Goal: Task Accomplishment & Management: Manage account settings

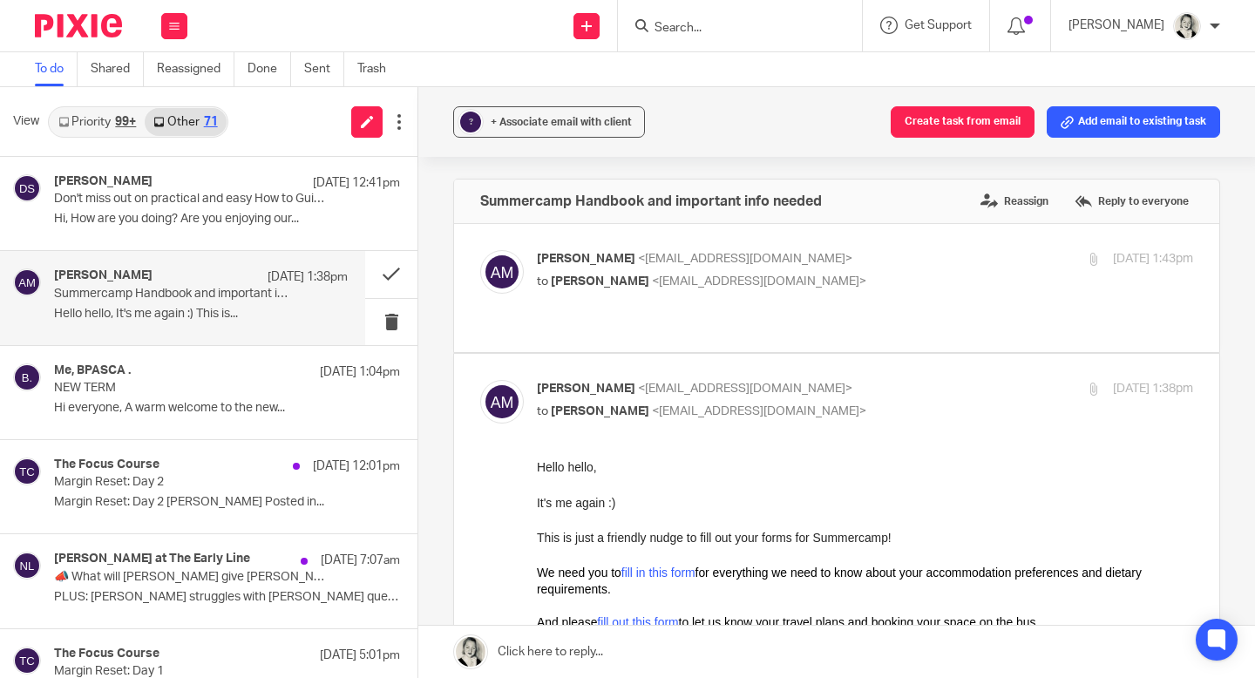
scroll to position [196, 0]
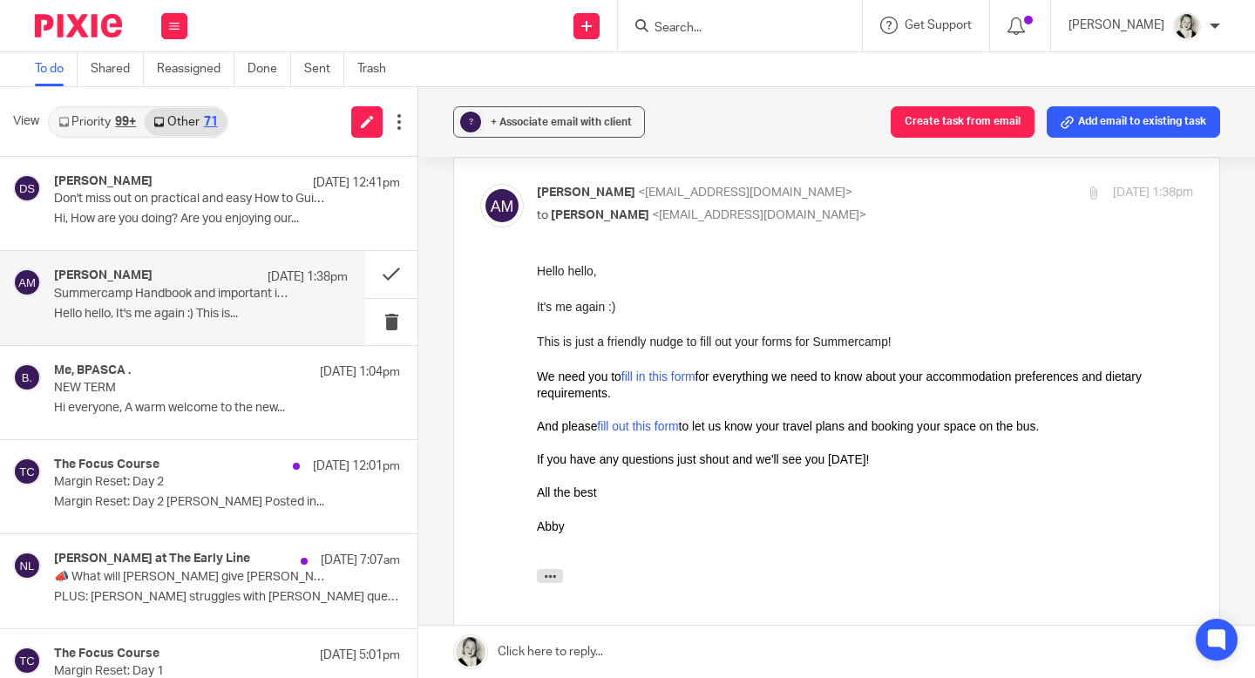
click at [644, 659] on link at bounding box center [836, 652] width 837 height 52
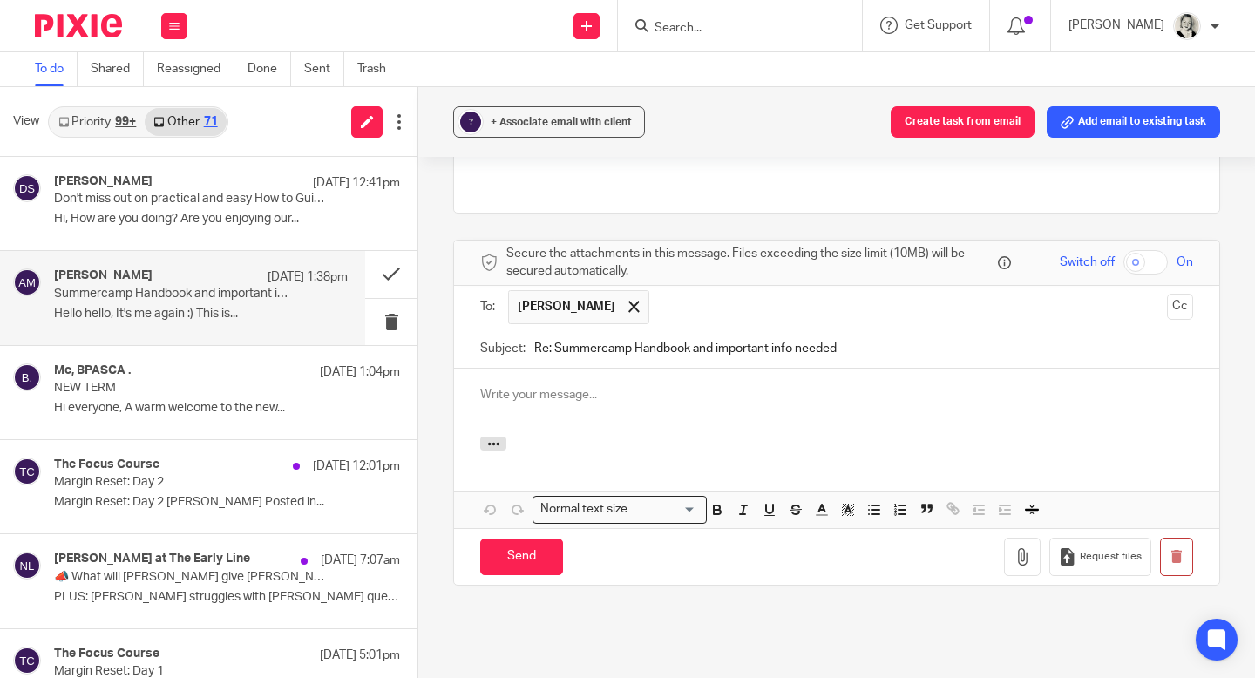
scroll to position [0, 0]
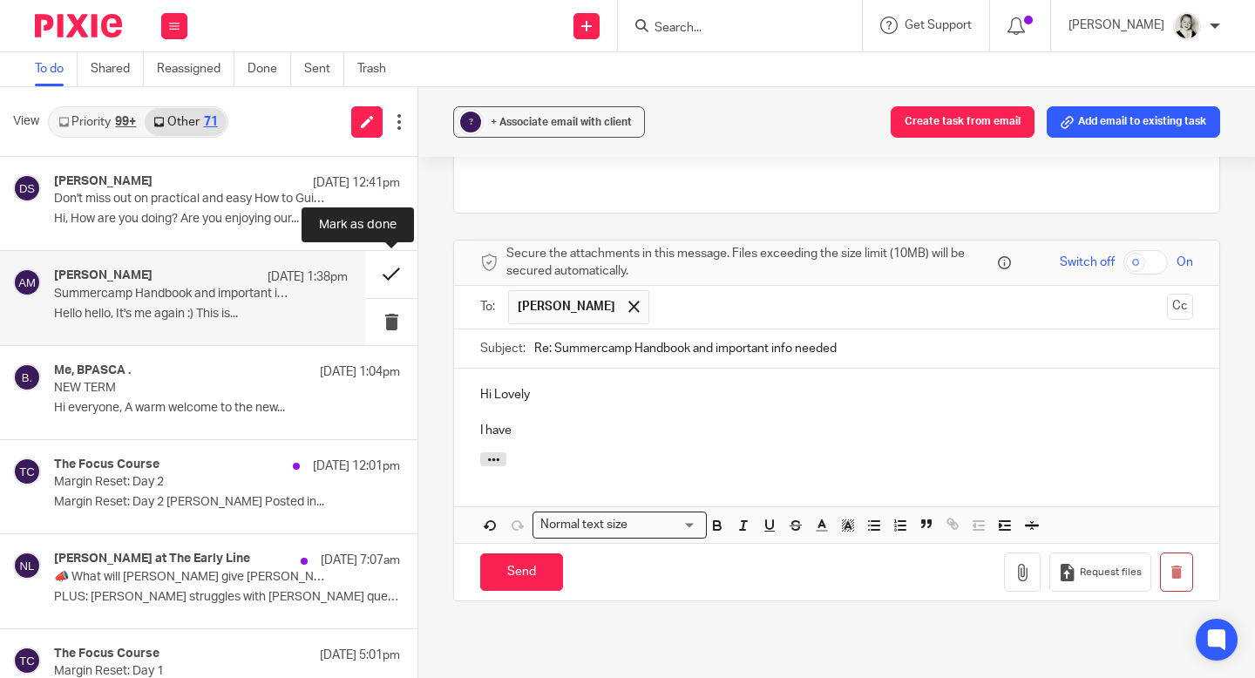
click at [400, 285] on button at bounding box center [391, 274] width 52 height 46
click at [392, 268] on button at bounding box center [391, 274] width 52 height 46
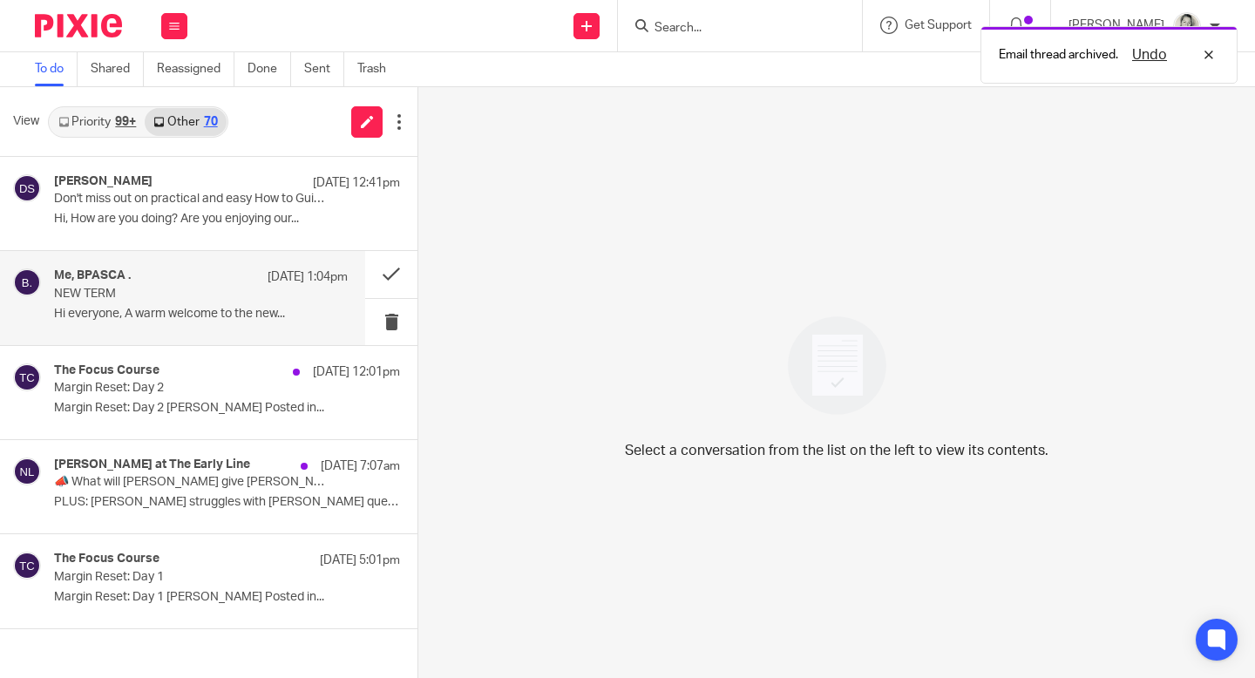
click at [200, 295] on p "NEW TERM" at bounding box center [171, 294] width 235 height 15
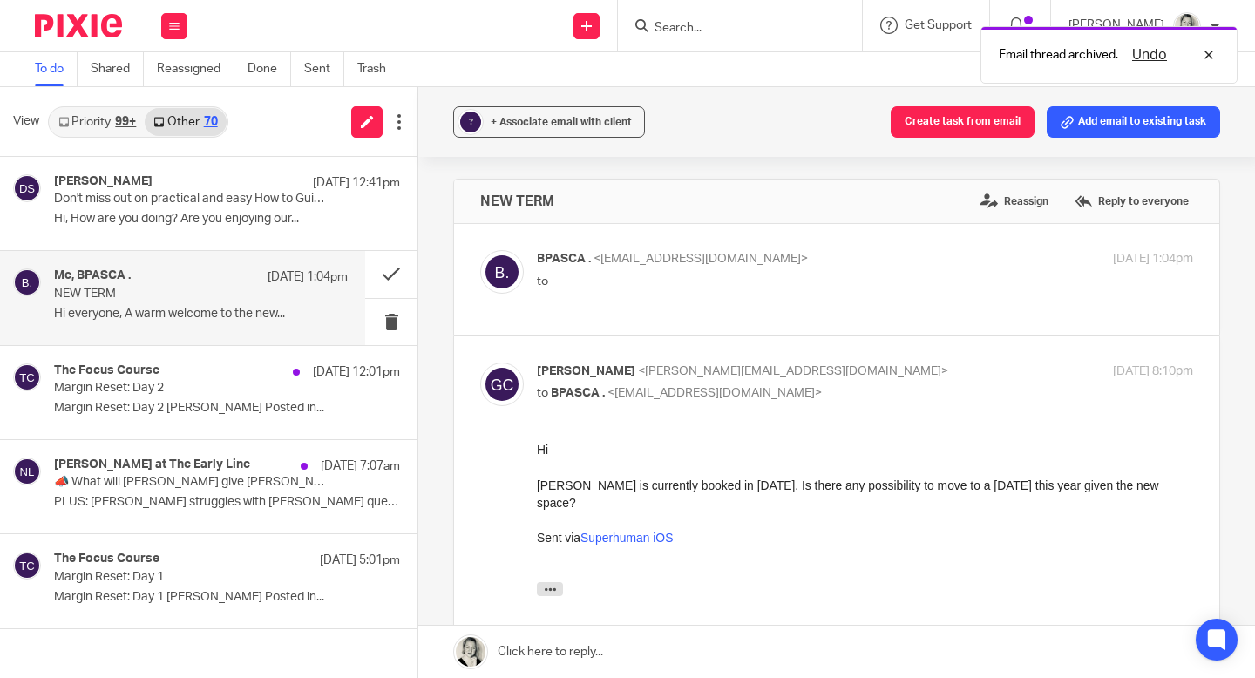
click at [586, 269] on div "BPASCA . <bpasca@live.co.uk> to" at bounding box center [756, 270] width 438 height 40
checkbox input "true"
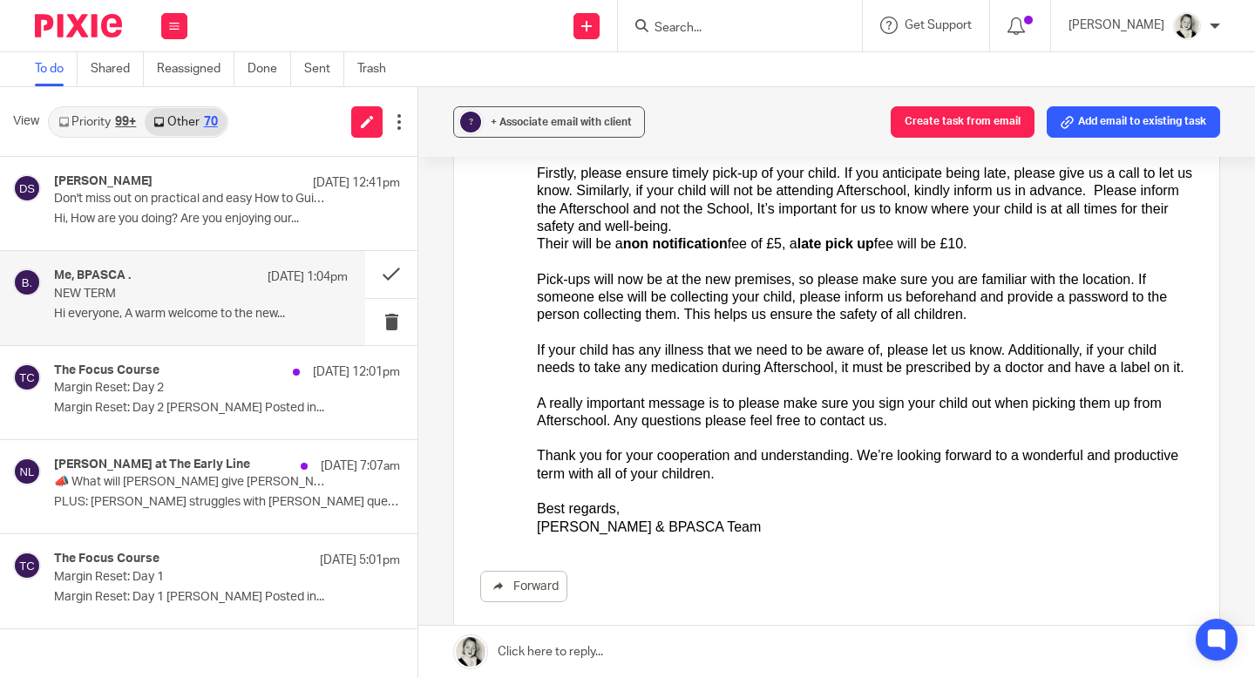
scroll to position [380, 0]
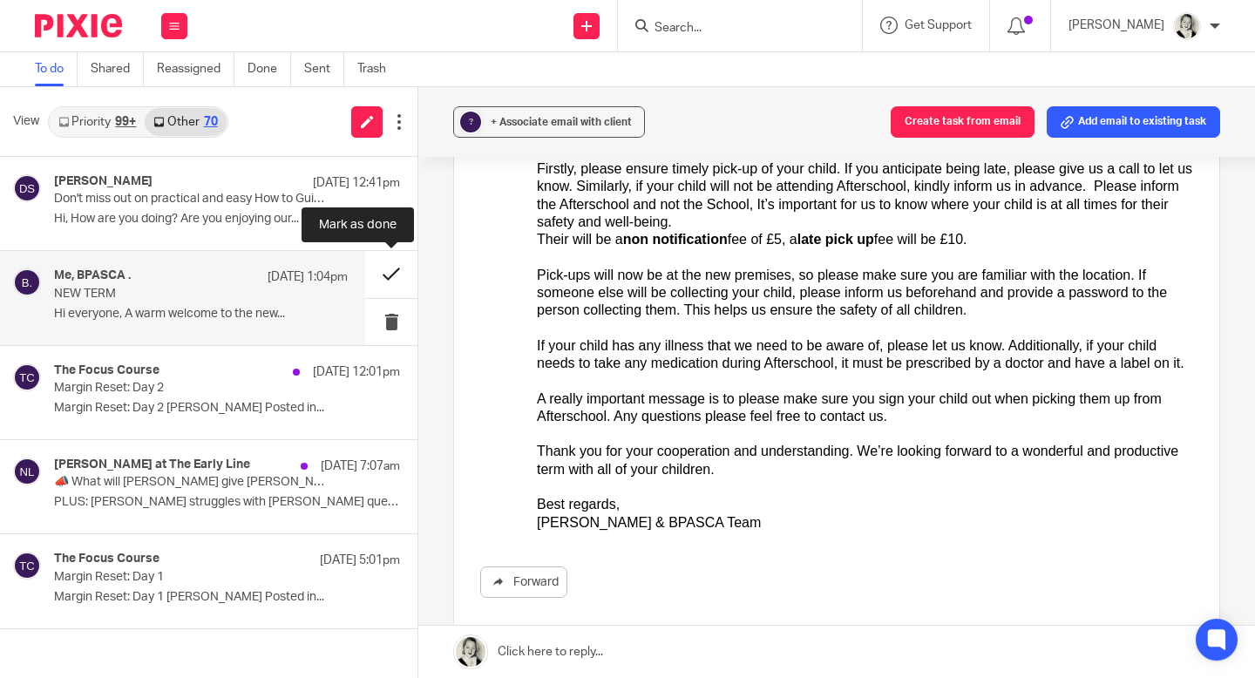
click at [389, 272] on button at bounding box center [391, 274] width 52 height 46
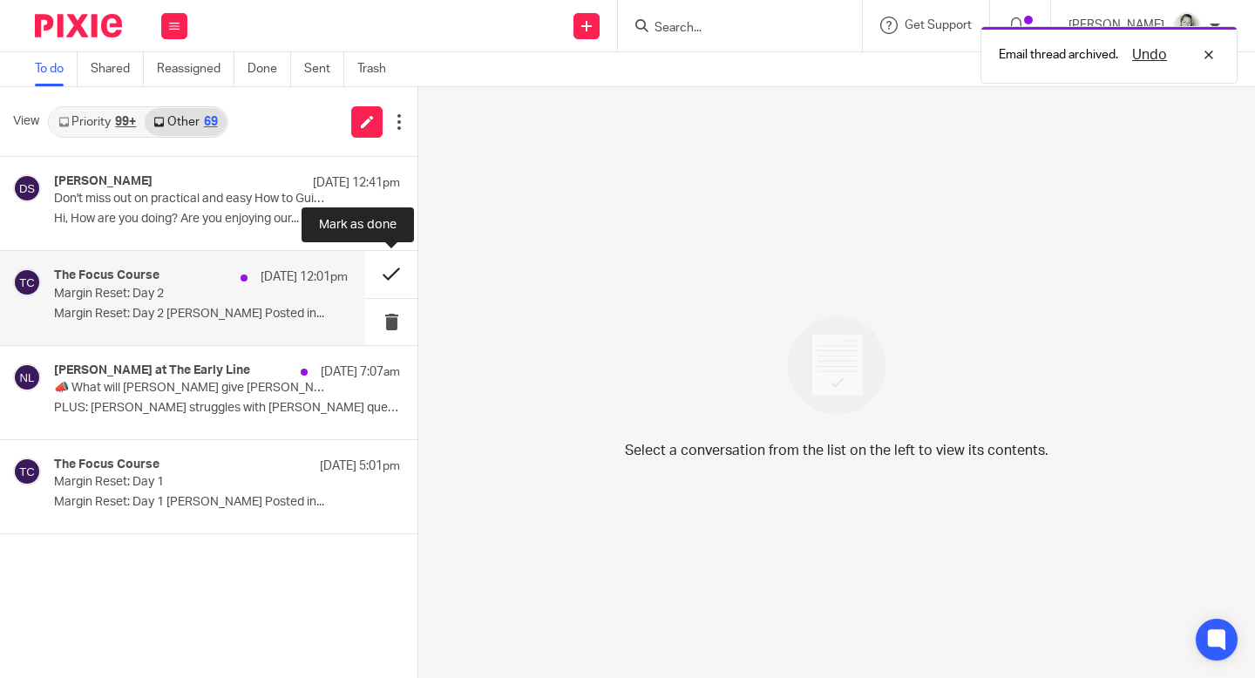
click at [389, 272] on button at bounding box center [391, 274] width 52 height 46
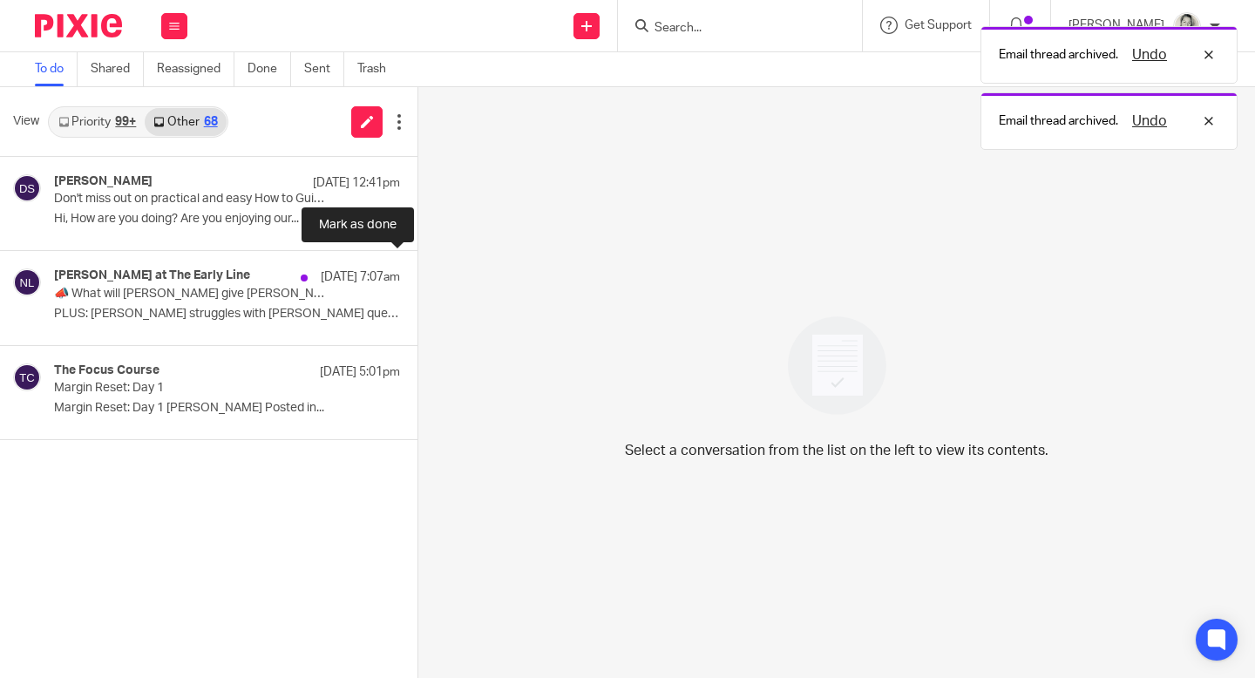
click at [418, 272] on button at bounding box center [425, 274] width 14 height 46
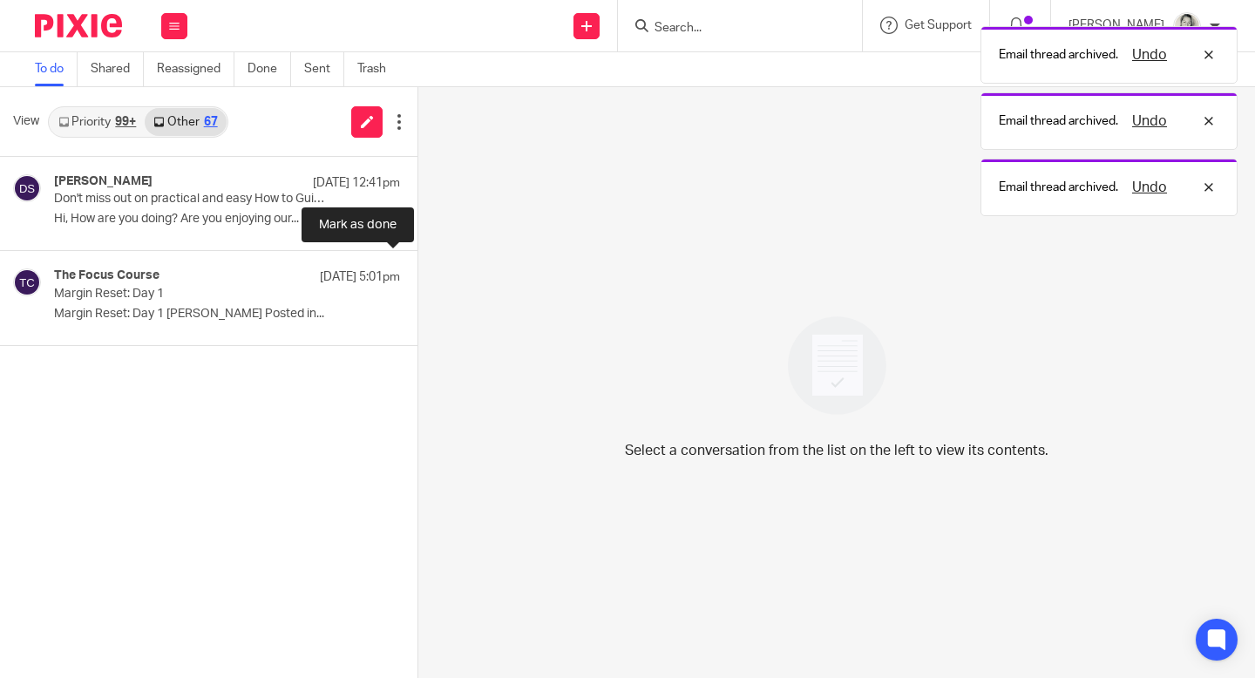
click at [418, 272] on button at bounding box center [425, 274] width 14 height 46
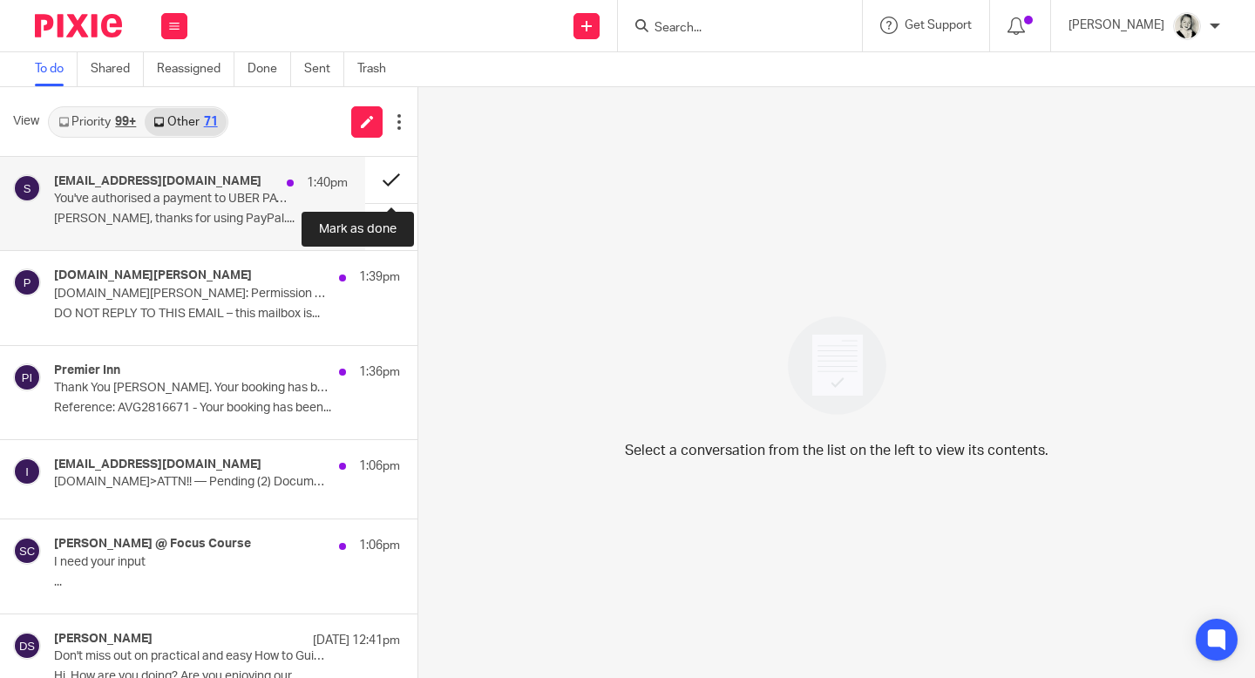
click at [391, 180] on button at bounding box center [391, 180] width 52 height 46
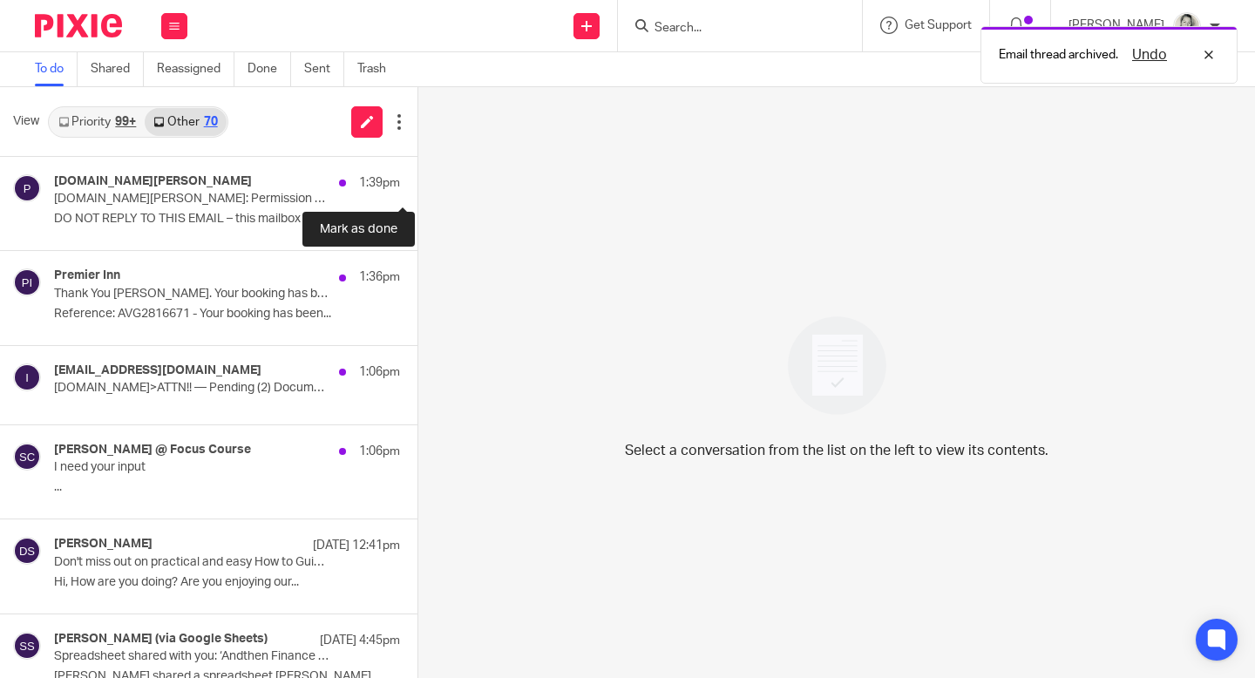
click at [418, 180] on button at bounding box center [425, 180] width 14 height 46
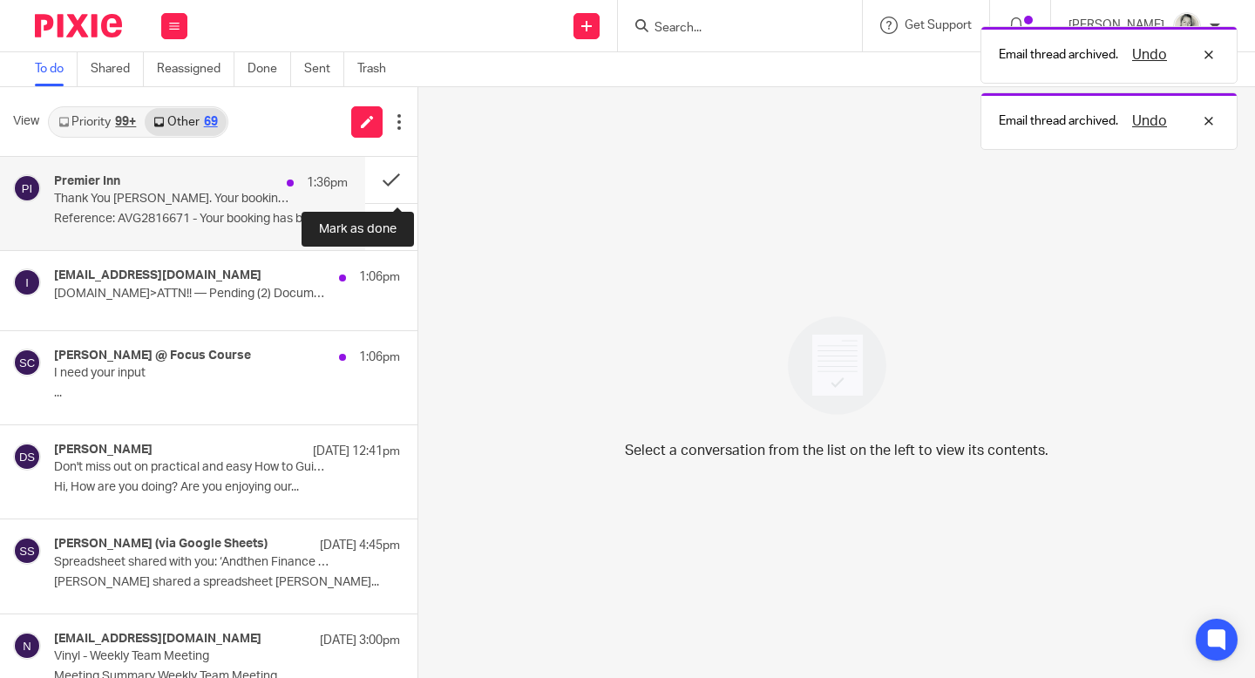
click at [392, 179] on button at bounding box center [391, 180] width 52 height 46
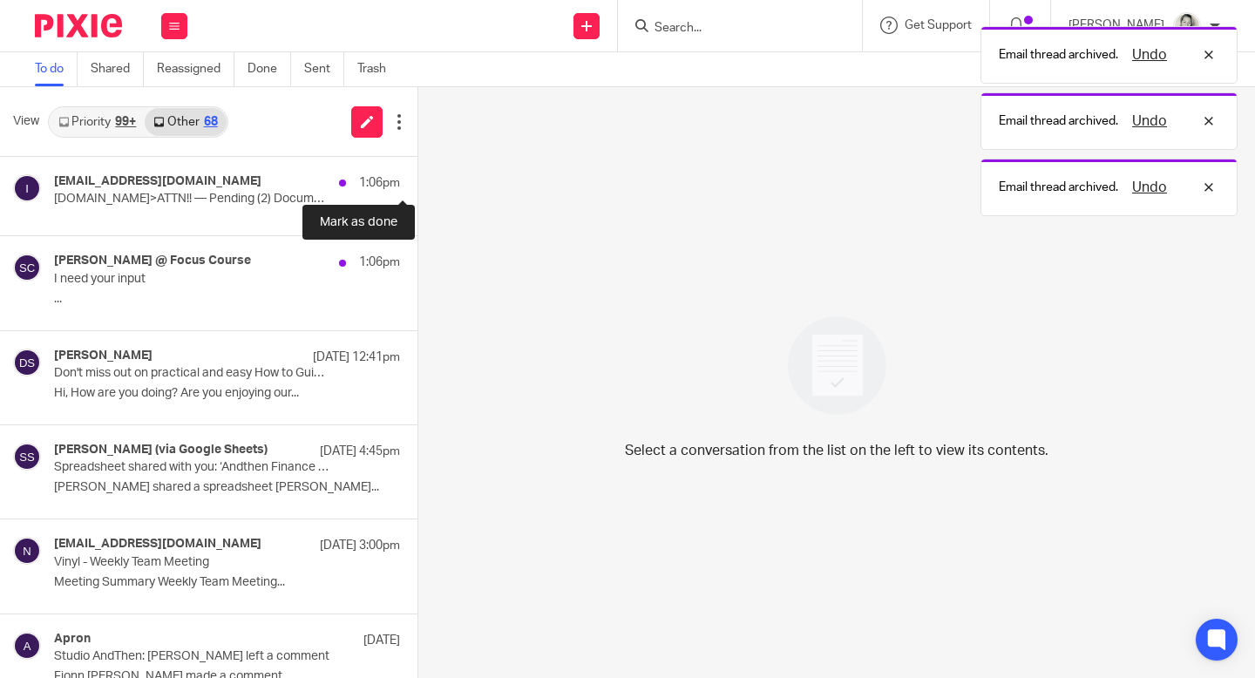
click at [418, 179] on button at bounding box center [425, 176] width 14 height 39
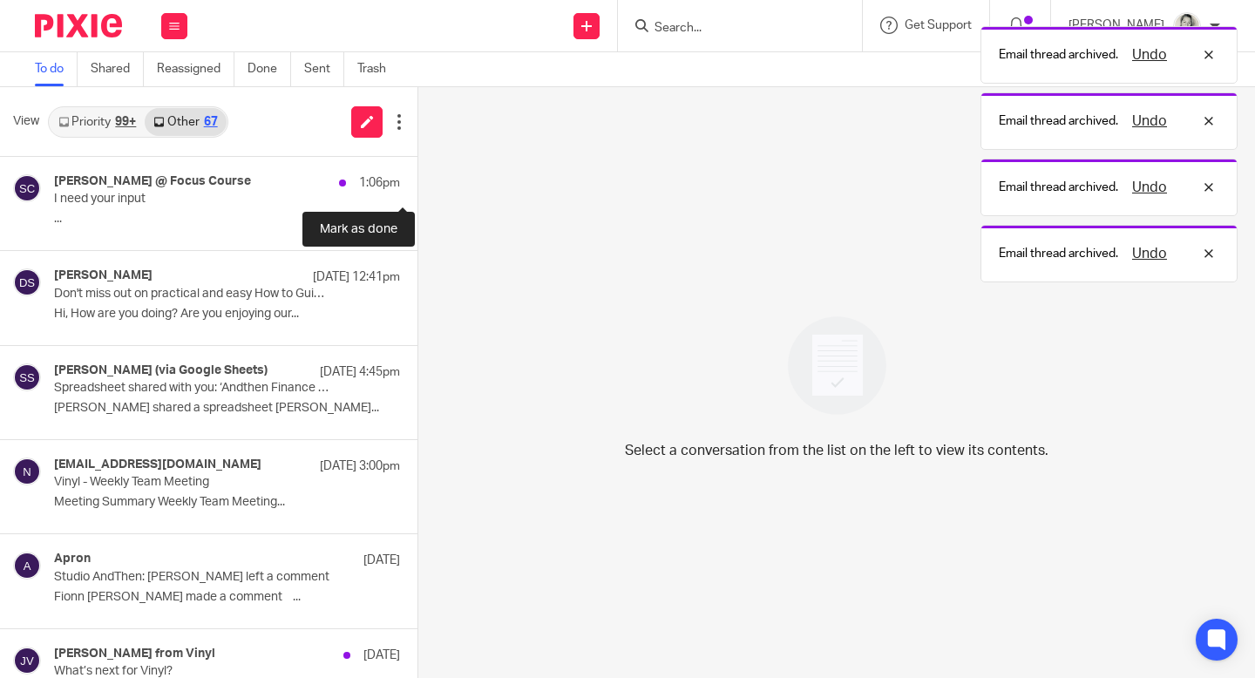
click at [418, 179] on button at bounding box center [425, 180] width 14 height 46
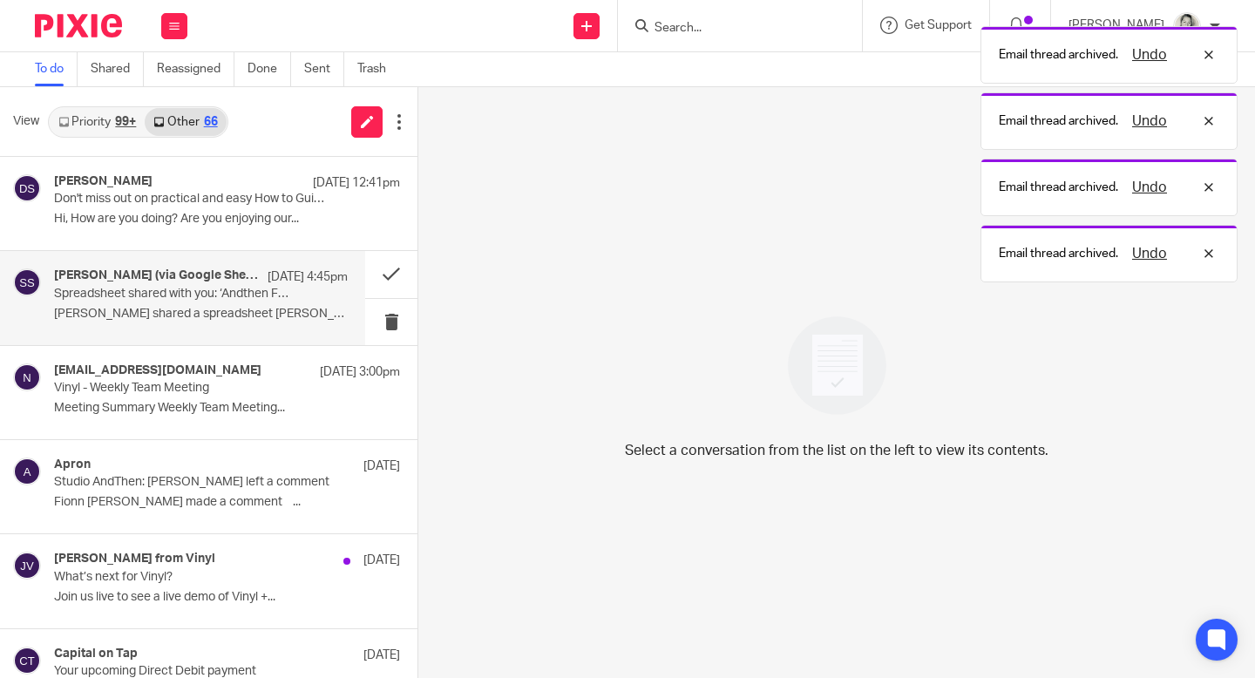
click at [289, 300] on div "[PERSON_NAME] (via Google Sheets) [DATE] 4:45pm Spreadsheet shared with you: ‘A…" at bounding box center [201, 298] width 294 height 58
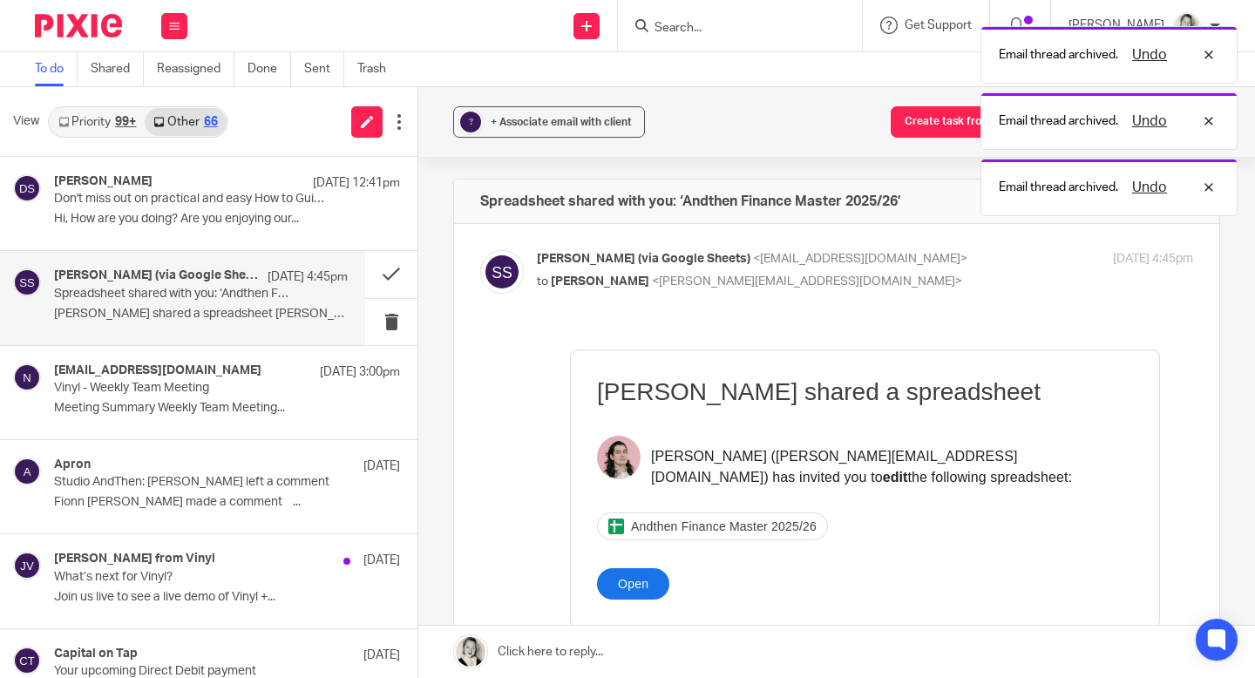
scroll to position [184, 0]
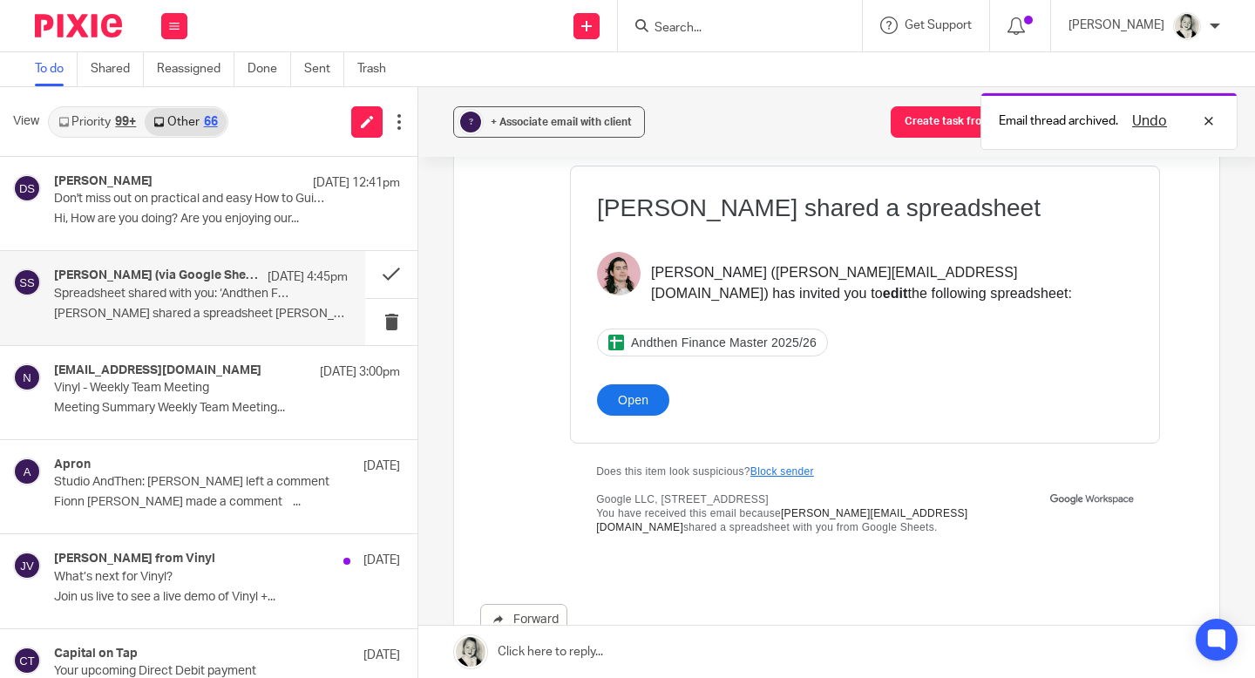
click at [727, 344] on span "Andthen Finance Master 2025/26" at bounding box center [724, 343] width 186 height 14
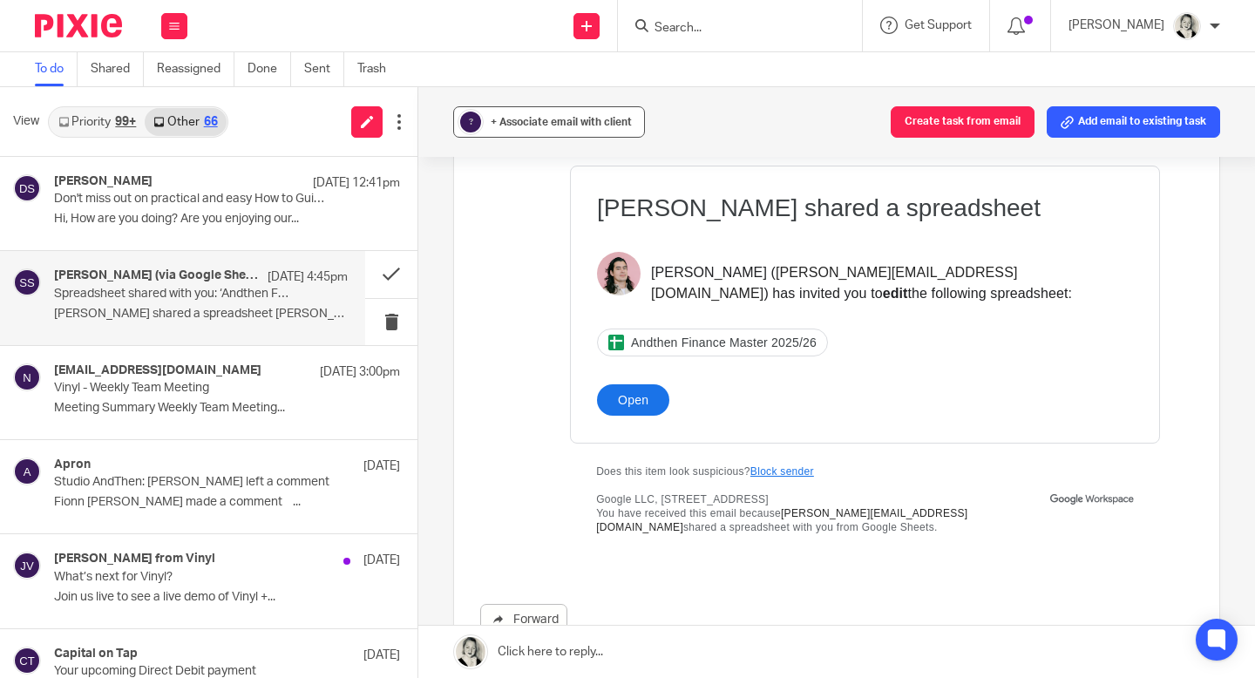
click at [550, 126] on span "+ Associate email with client" at bounding box center [561, 122] width 141 height 10
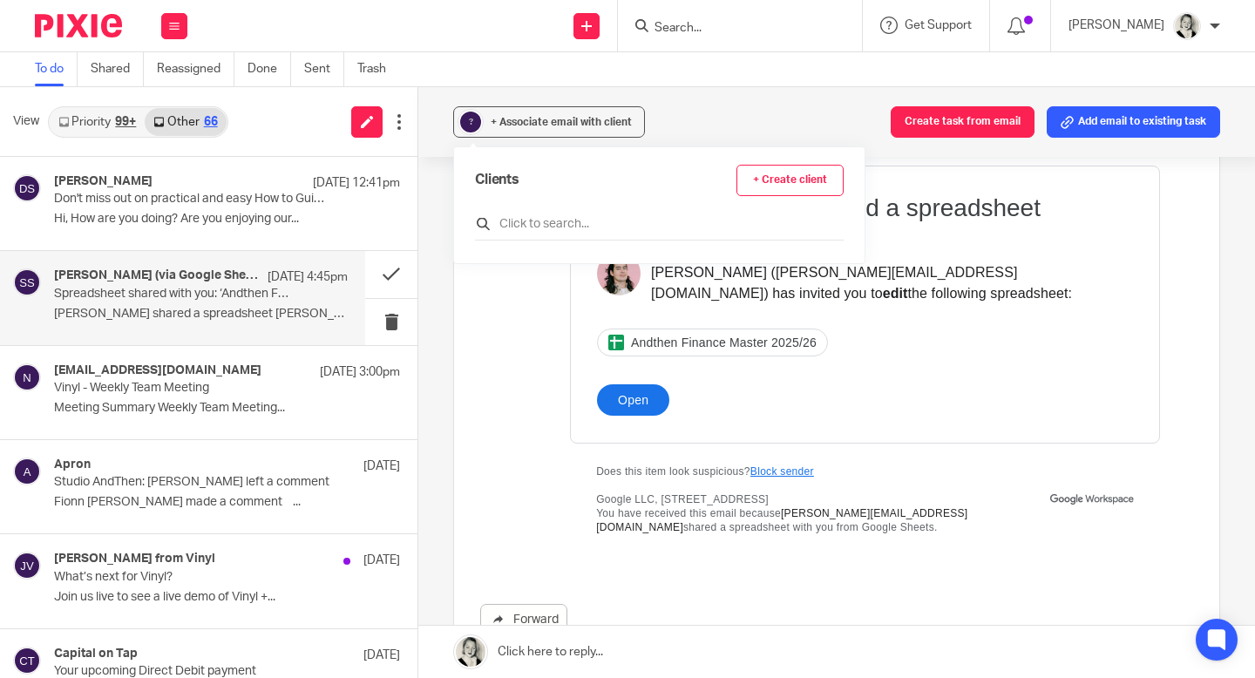
click at [534, 215] on input "text" at bounding box center [659, 223] width 369 height 17
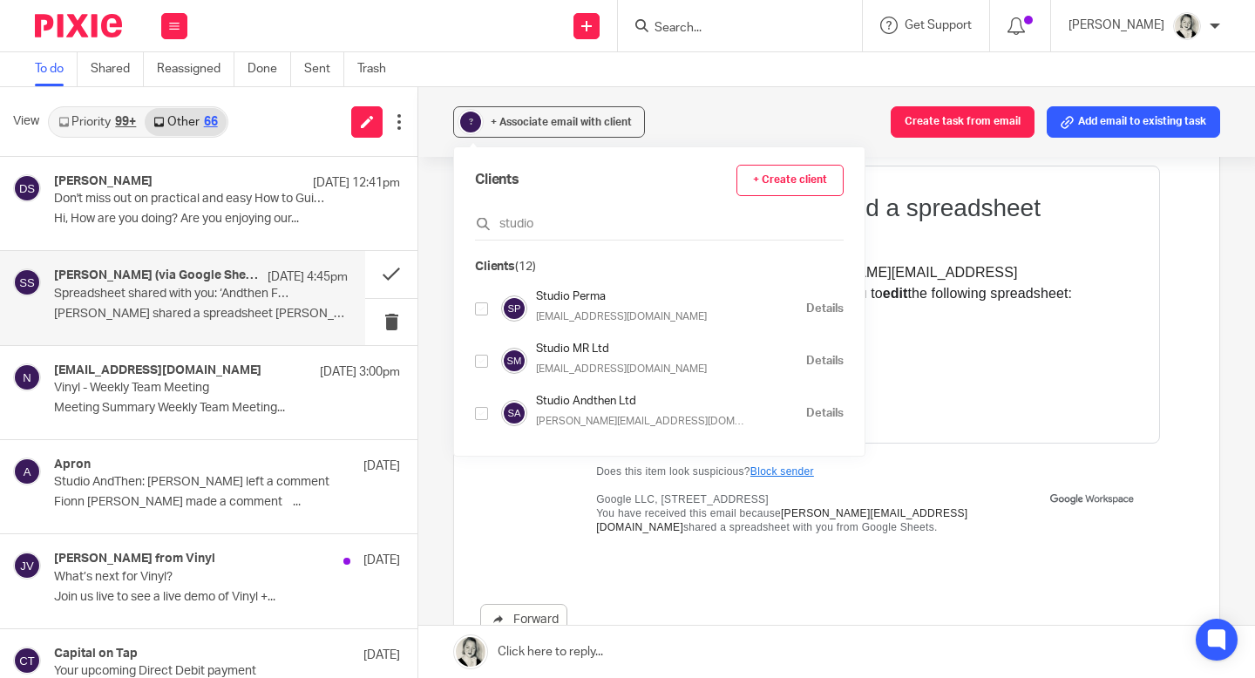
type input "studio"
click at [481, 415] on input "checkbox" at bounding box center [481, 413] width 13 height 13
checkbox input "true"
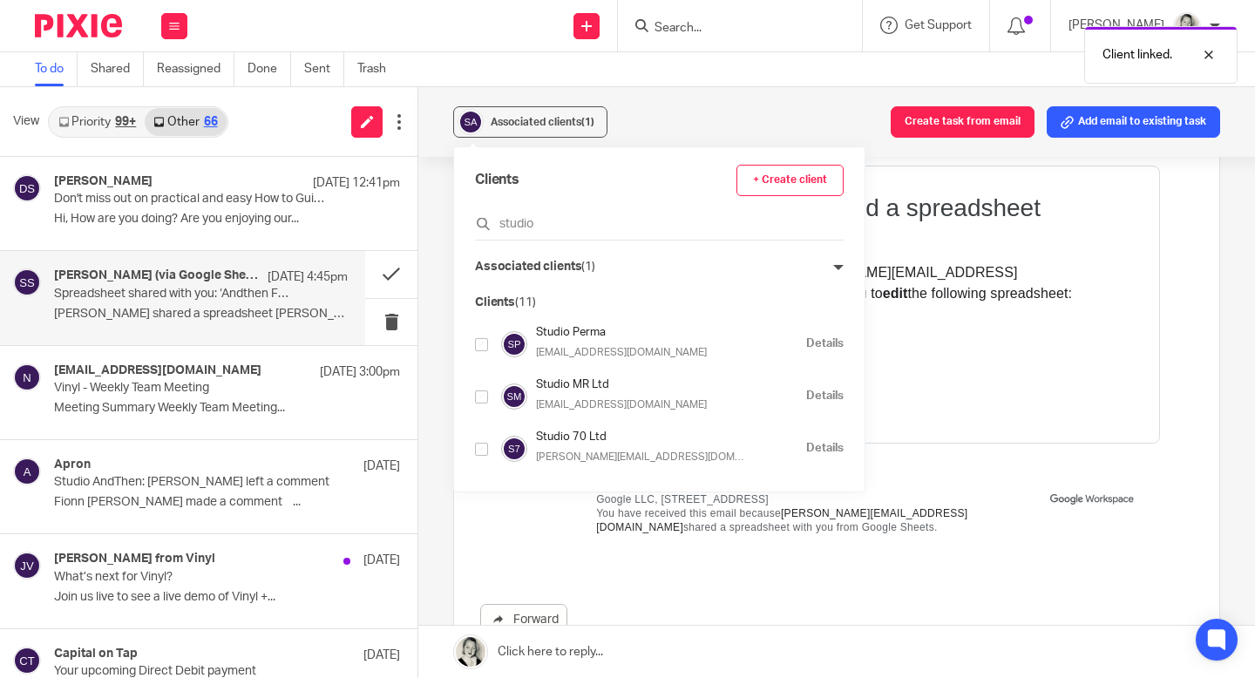
click at [433, 282] on div "Associated clients (1) Create task from email Add email to existing task Spread…" at bounding box center [836, 382] width 837 height 591
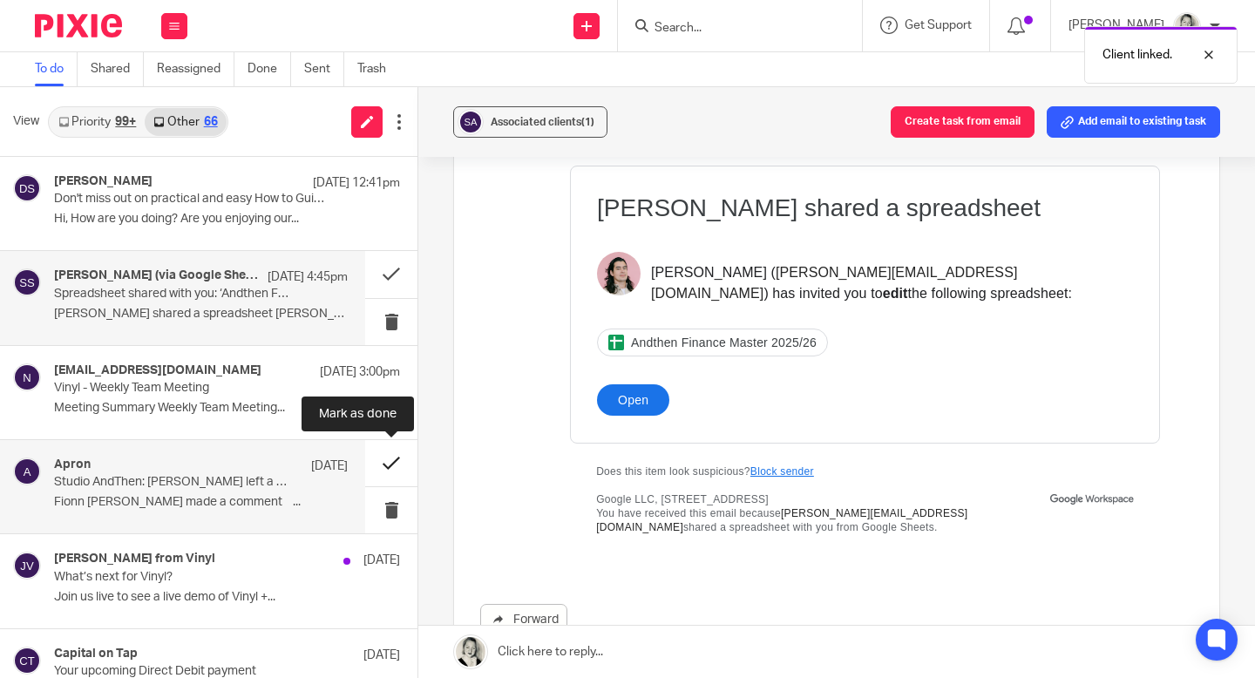
click at [381, 464] on button at bounding box center [391, 463] width 52 height 46
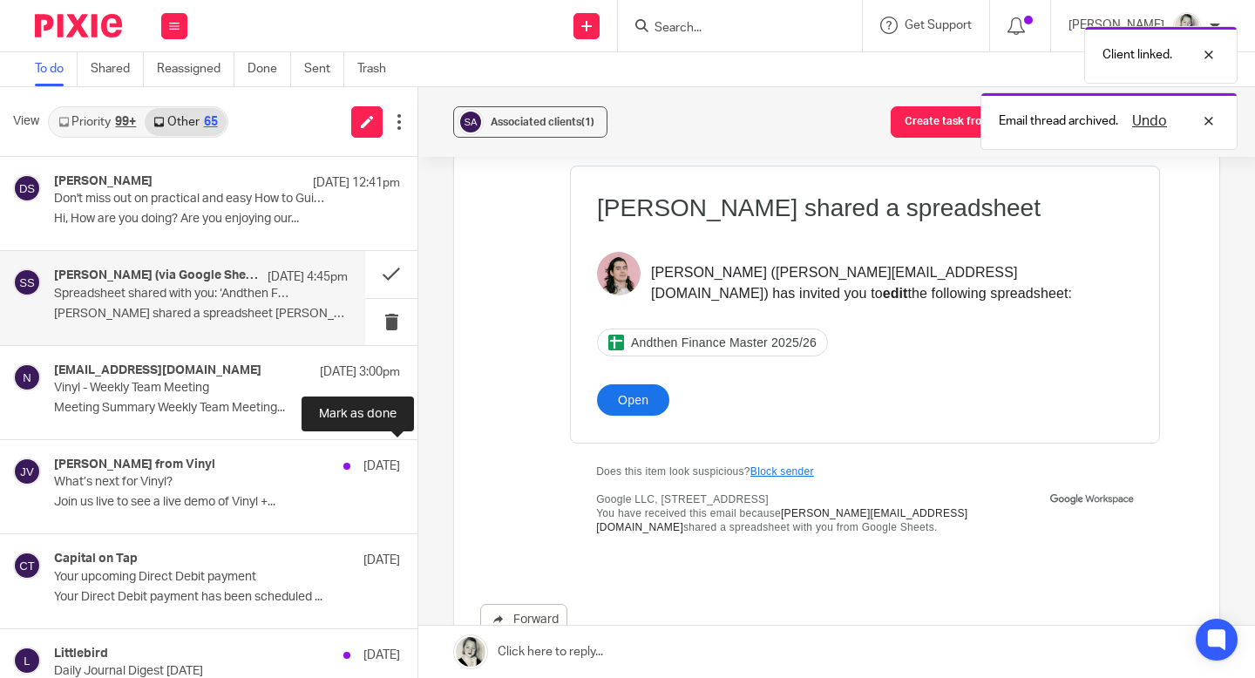
click at [418, 464] on button at bounding box center [425, 463] width 14 height 46
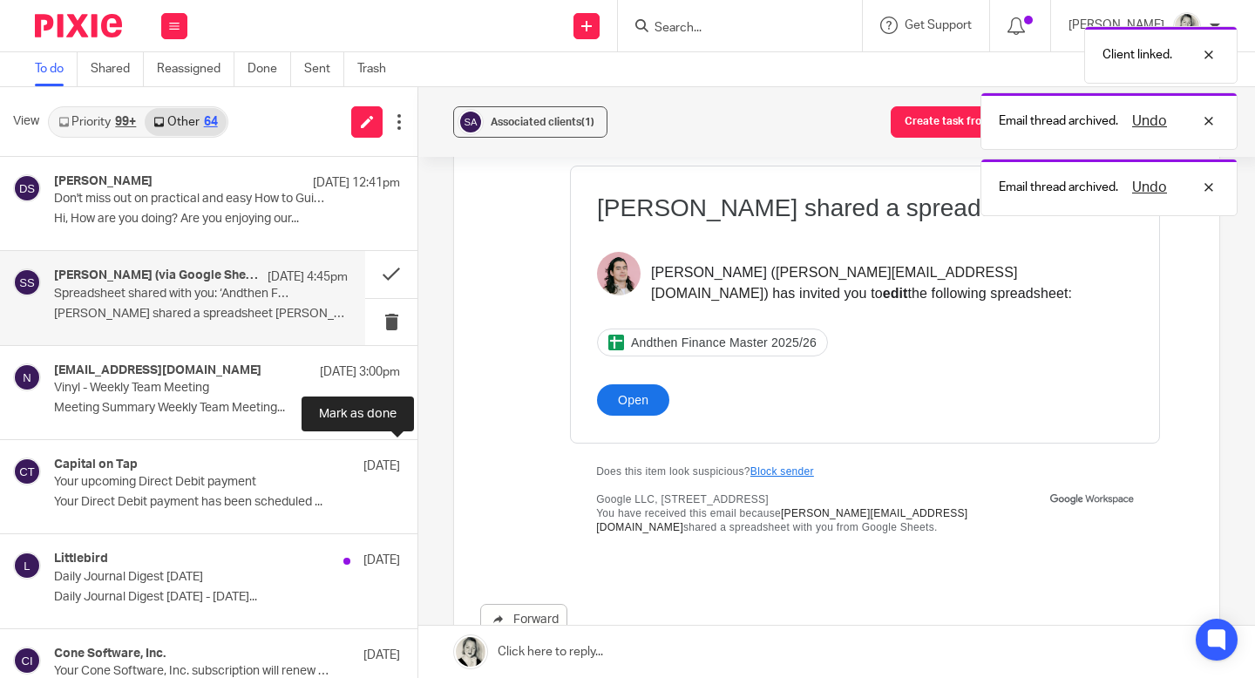
click at [418, 464] on button at bounding box center [425, 463] width 14 height 46
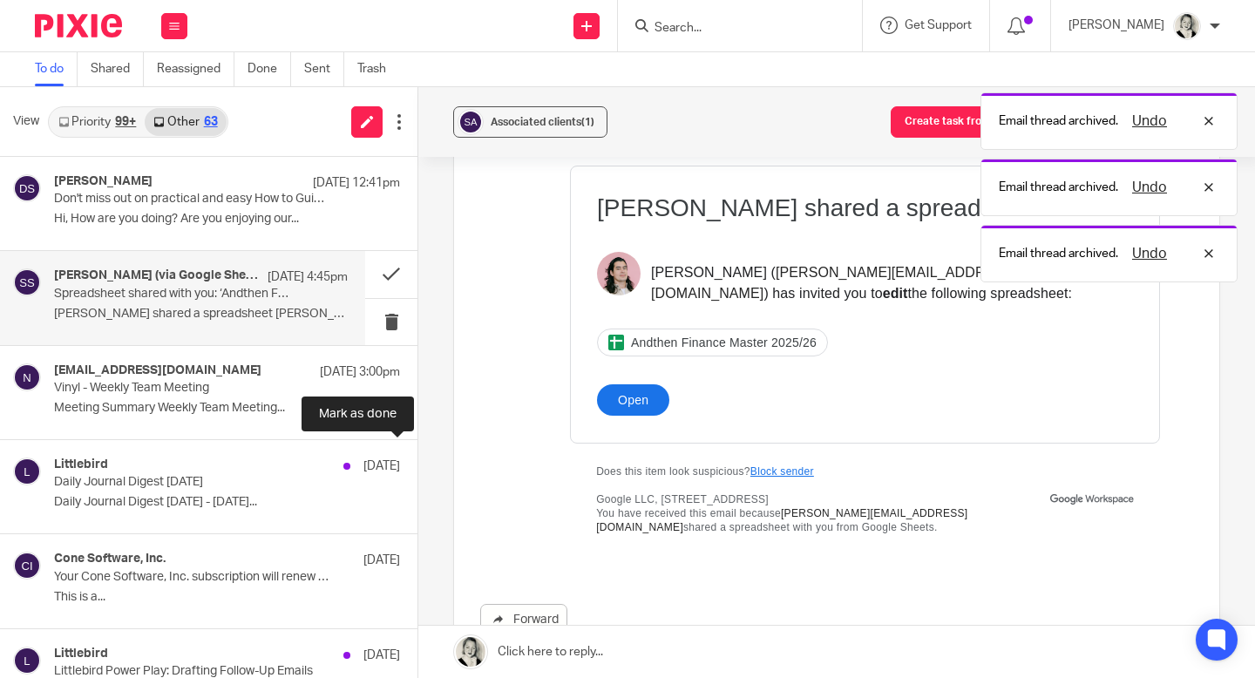
click at [418, 464] on button at bounding box center [425, 463] width 14 height 46
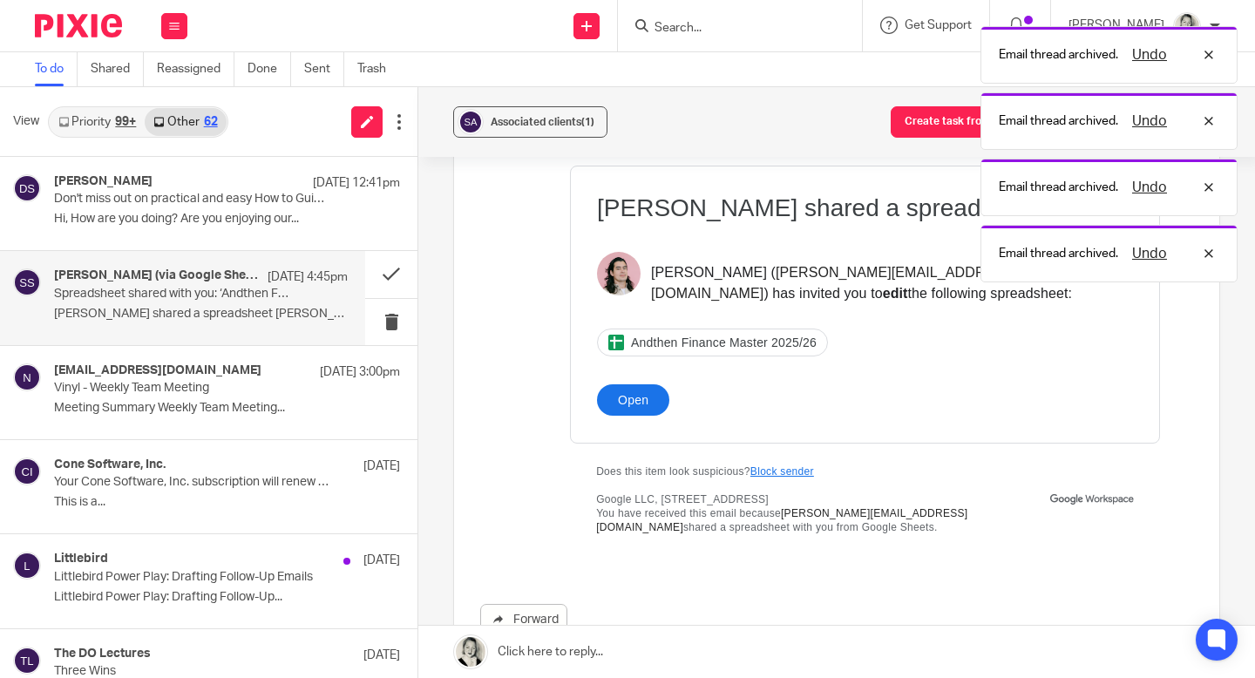
click at [121, 125] on div "99+" at bounding box center [125, 122] width 21 height 12
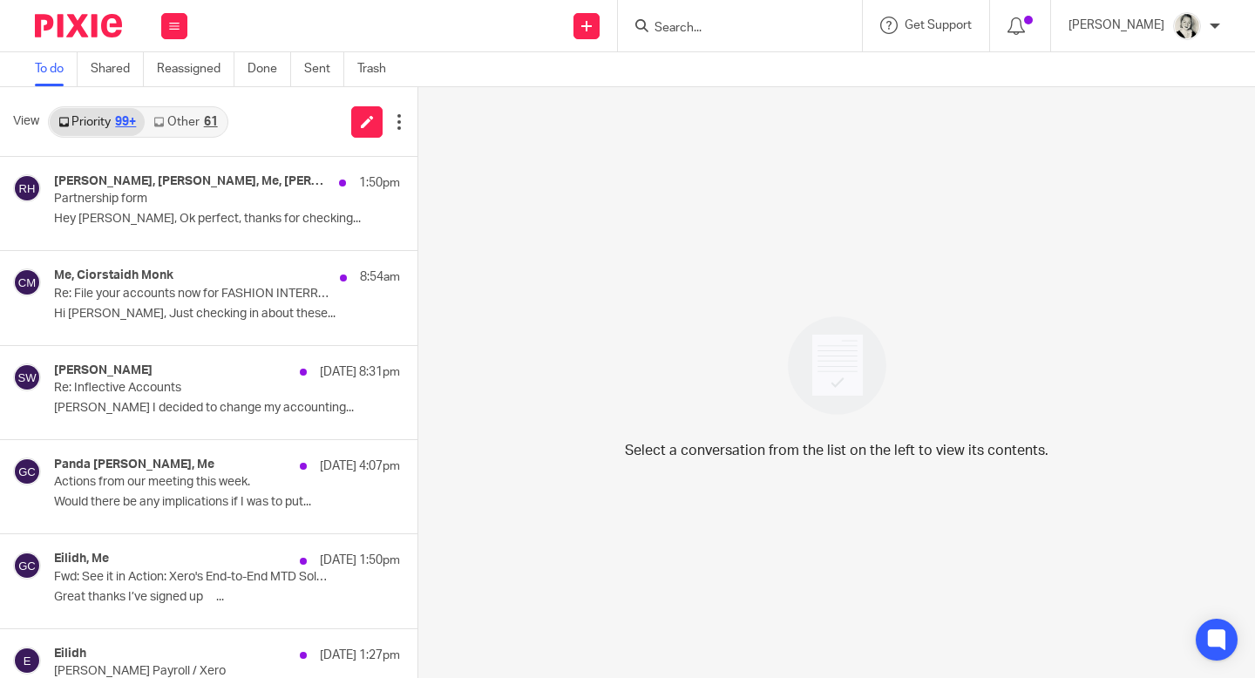
click at [190, 129] on link "Other 61" at bounding box center [185, 122] width 81 height 28
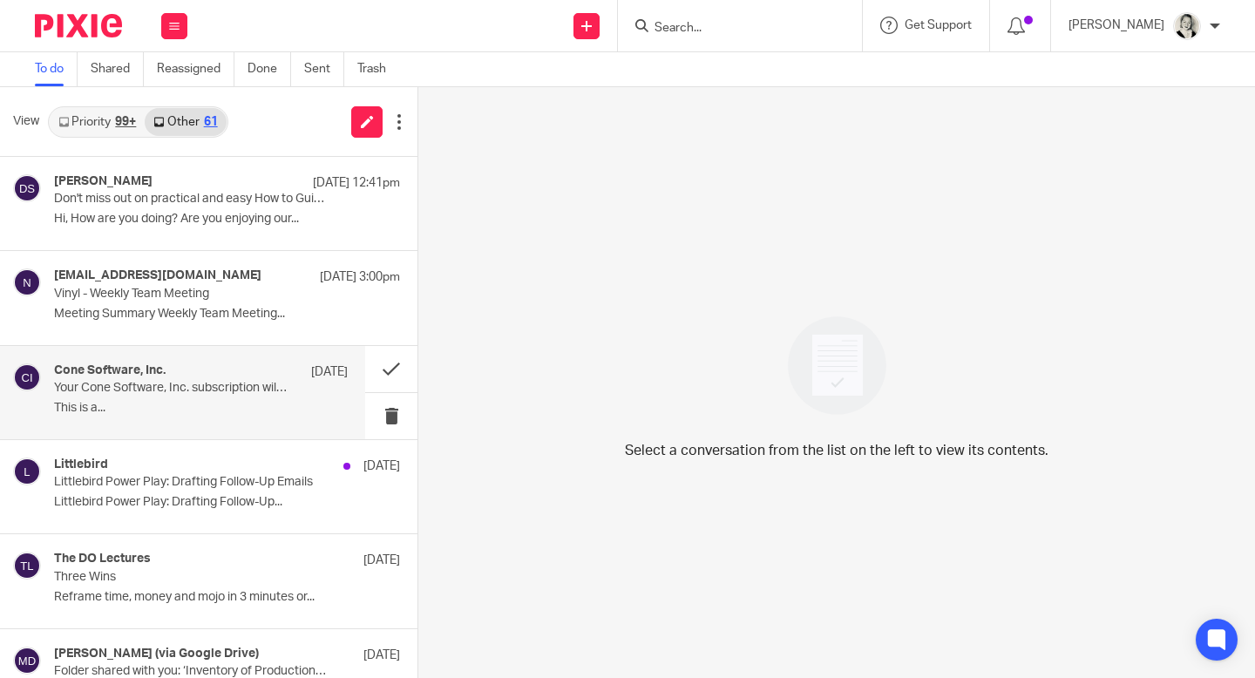
click at [157, 403] on p "This is a..." at bounding box center [201, 408] width 294 height 15
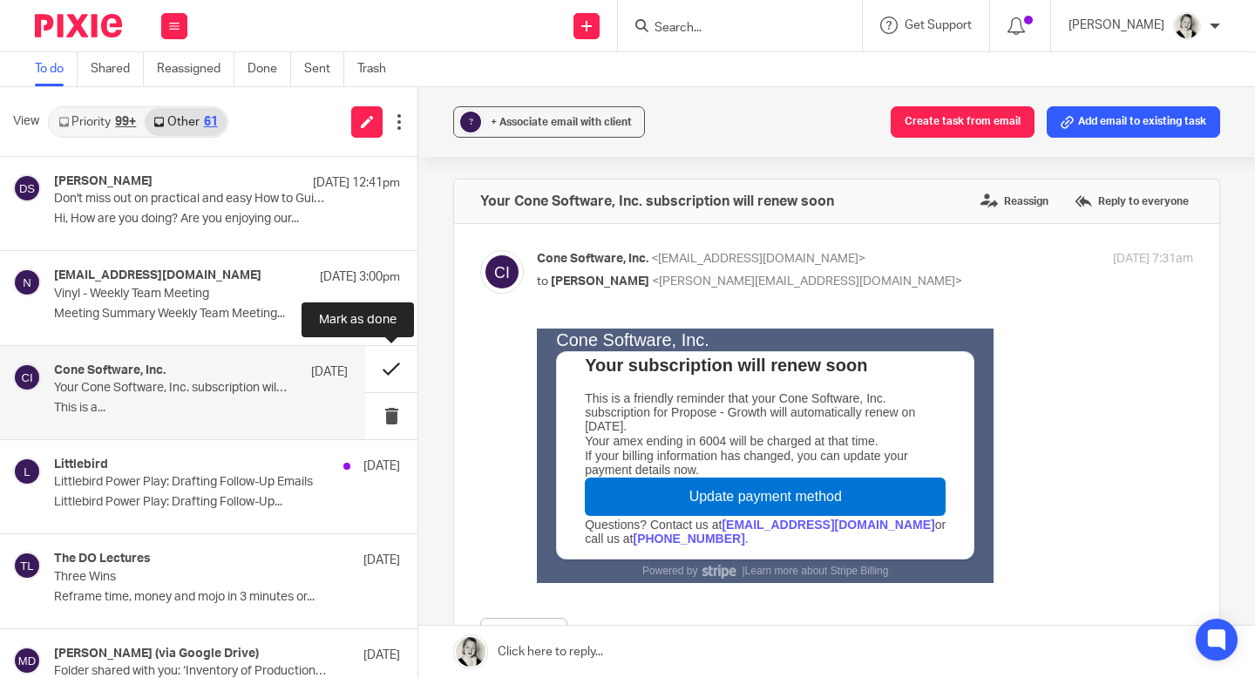
click at [391, 375] on button at bounding box center [391, 369] width 52 height 46
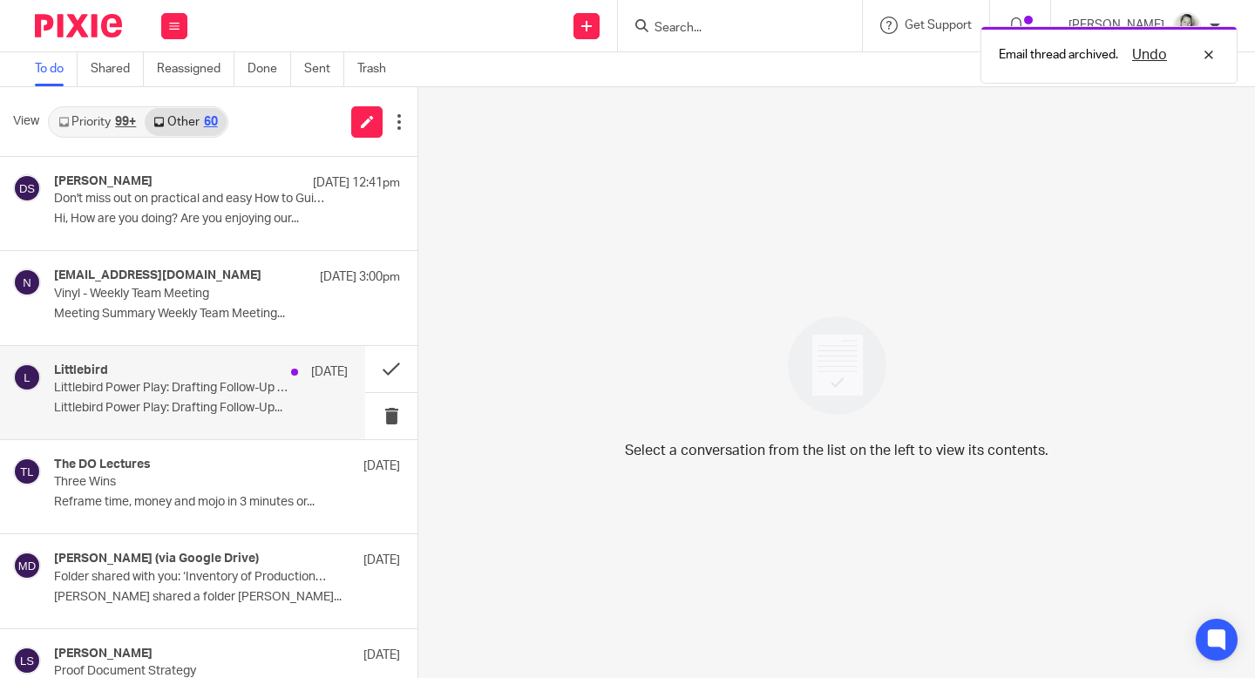
click at [255, 384] on p "Littlebird Power Play: Drafting Follow-Up Emails" at bounding box center [171, 388] width 235 height 15
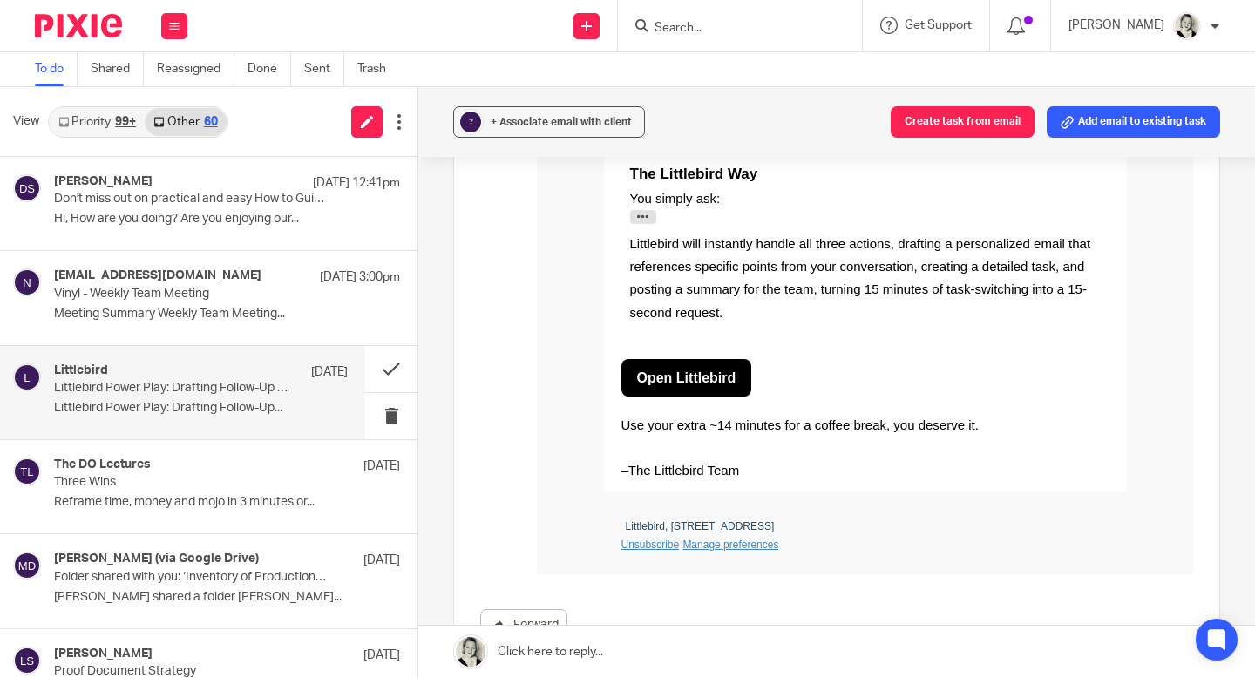
scroll to position [596, 0]
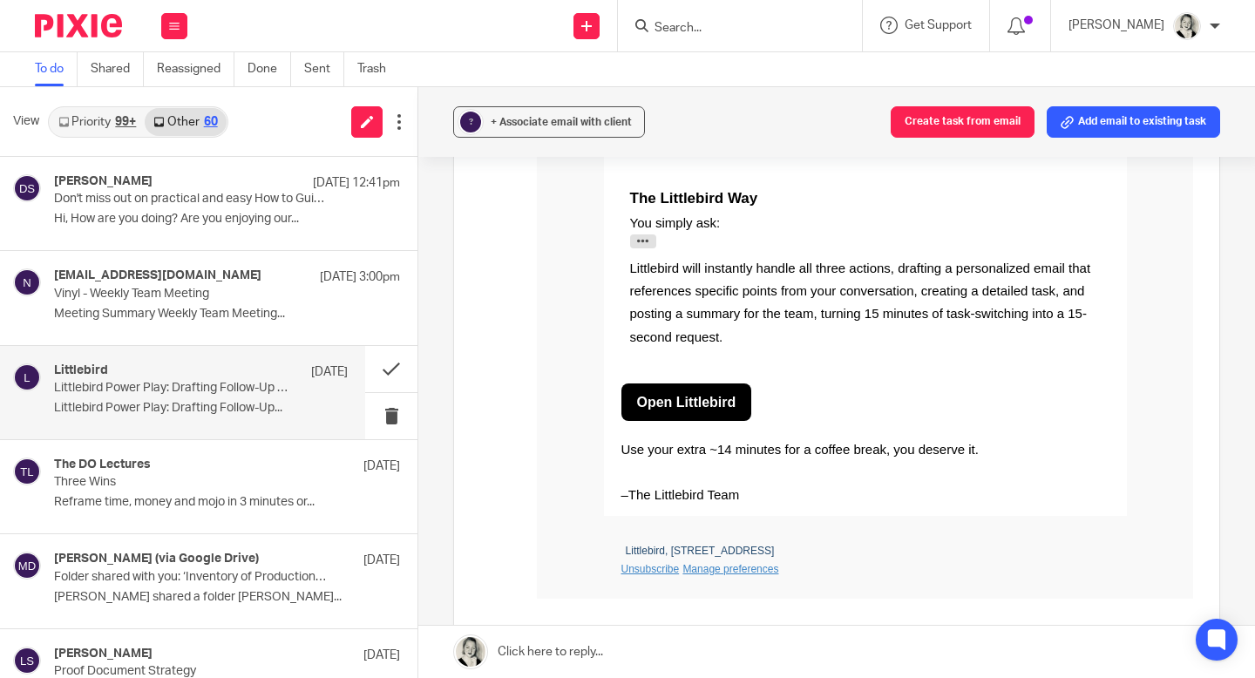
click at [697, 395] on strong "Open Littlebird" at bounding box center [686, 402] width 99 height 15
click at [388, 371] on button at bounding box center [391, 369] width 52 height 46
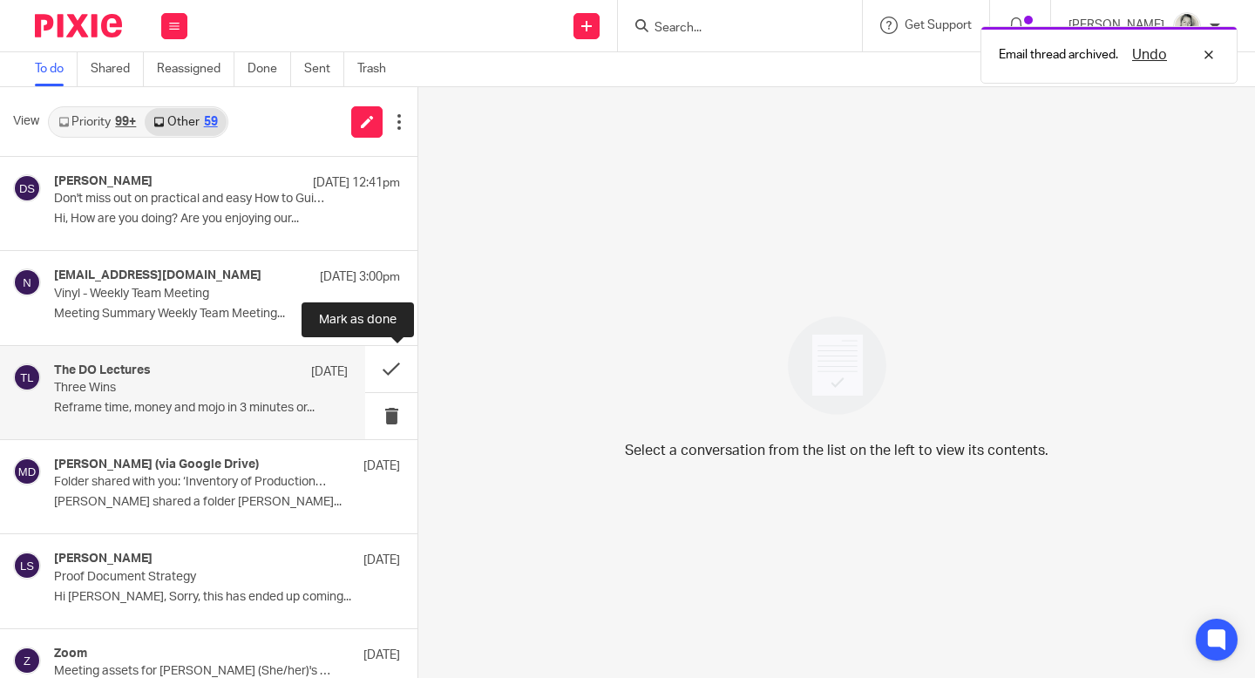
click at [259, 384] on p "Three Wins" at bounding box center [171, 388] width 235 height 15
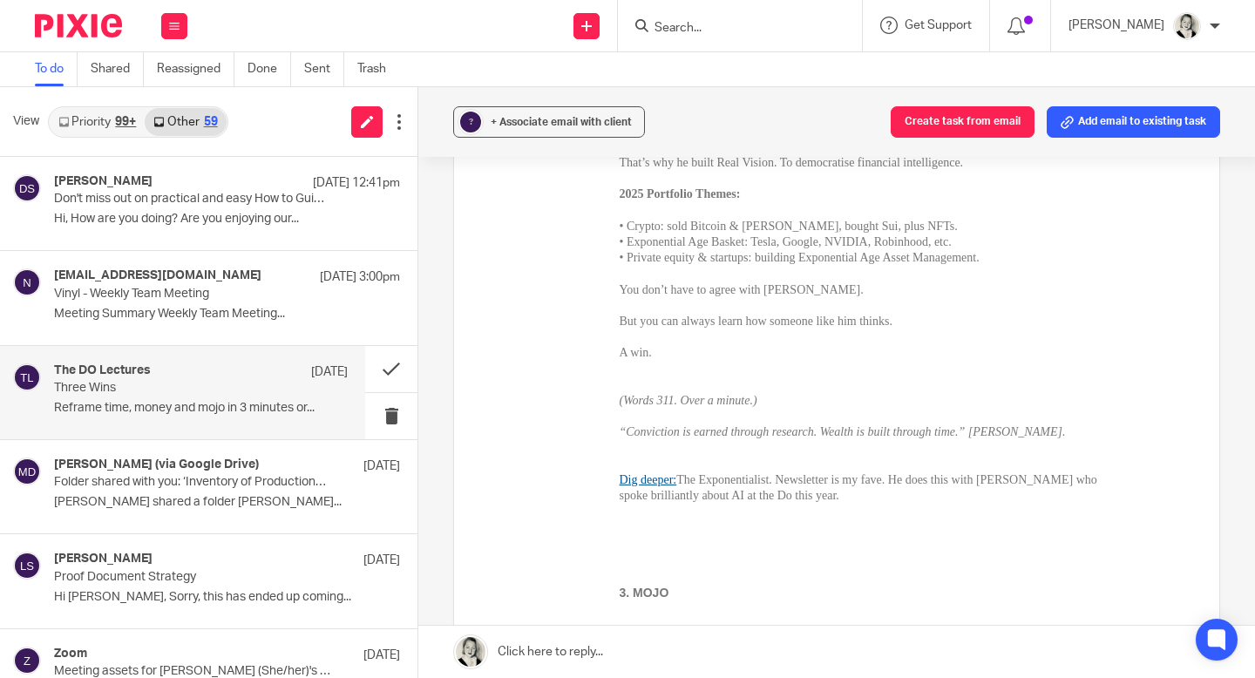
scroll to position [3576, 0]
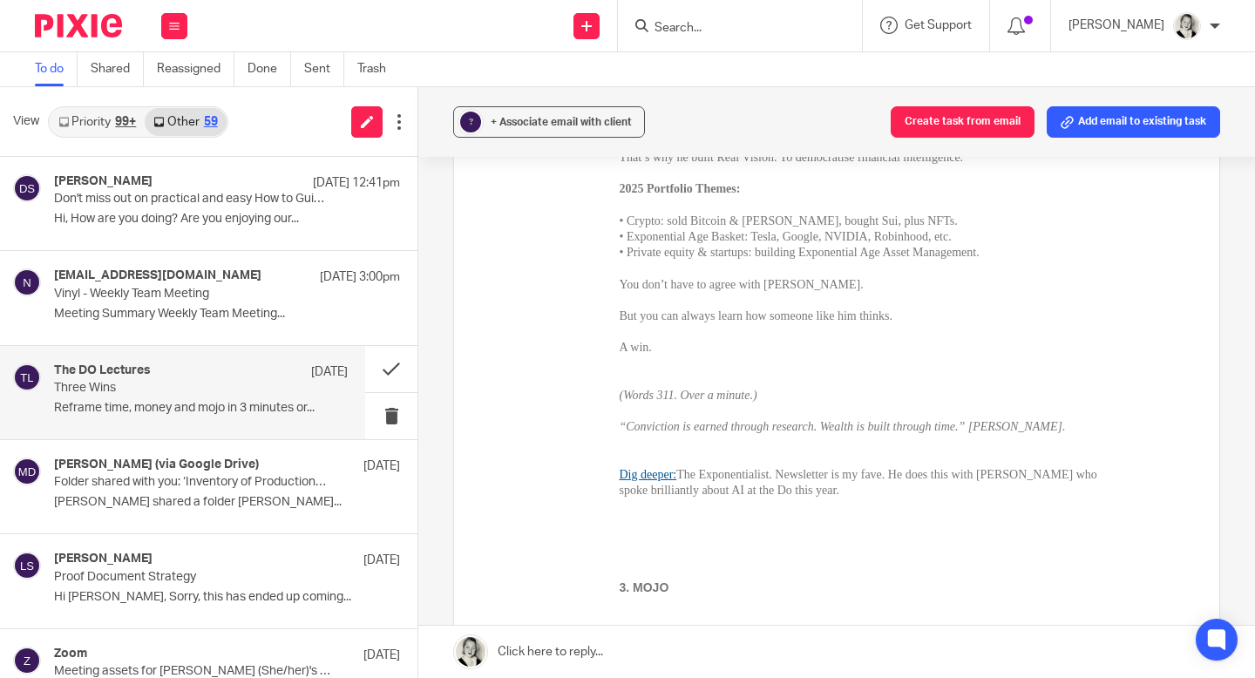
click at [671, 480] on link "Dig deeper:" at bounding box center [649, 474] width 58 height 13
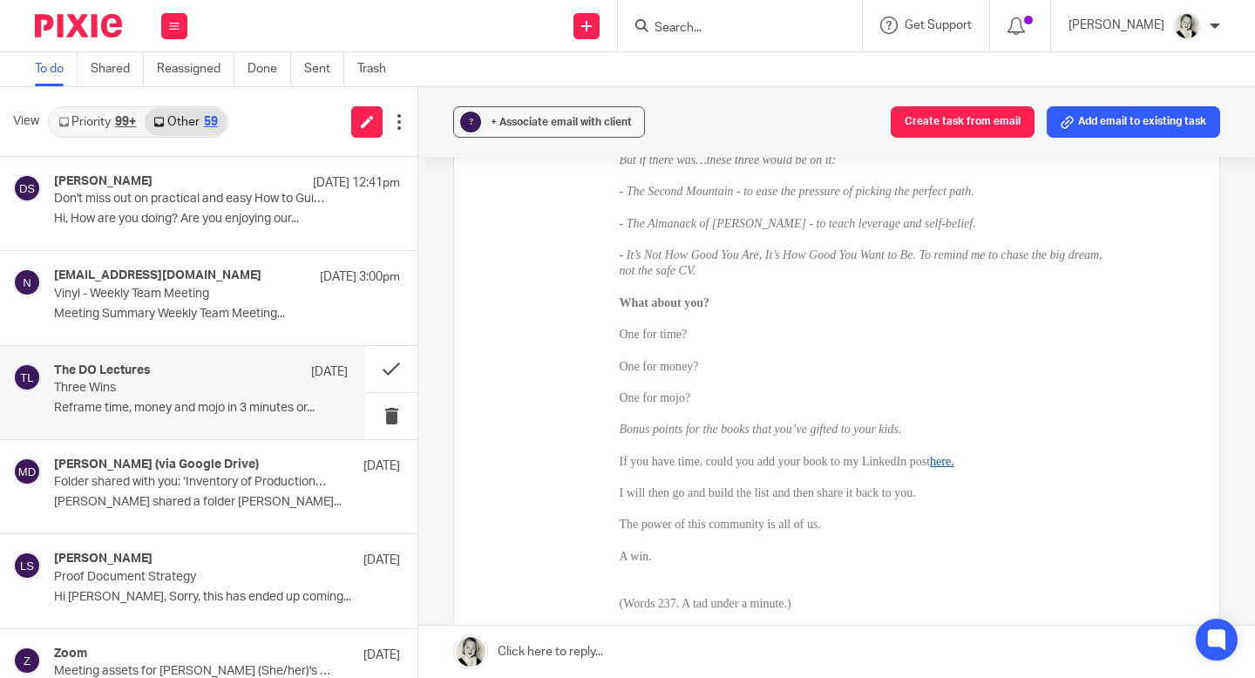
scroll to position [4958, 0]
click at [970, 452] on div "If you have time, could you add your book to my LinkedIn post here." at bounding box center [866, 450] width 492 height 31
click at [955, 465] on link "here." at bounding box center [942, 458] width 24 height 13
click at [391, 371] on button at bounding box center [391, 369] width 52 height 46
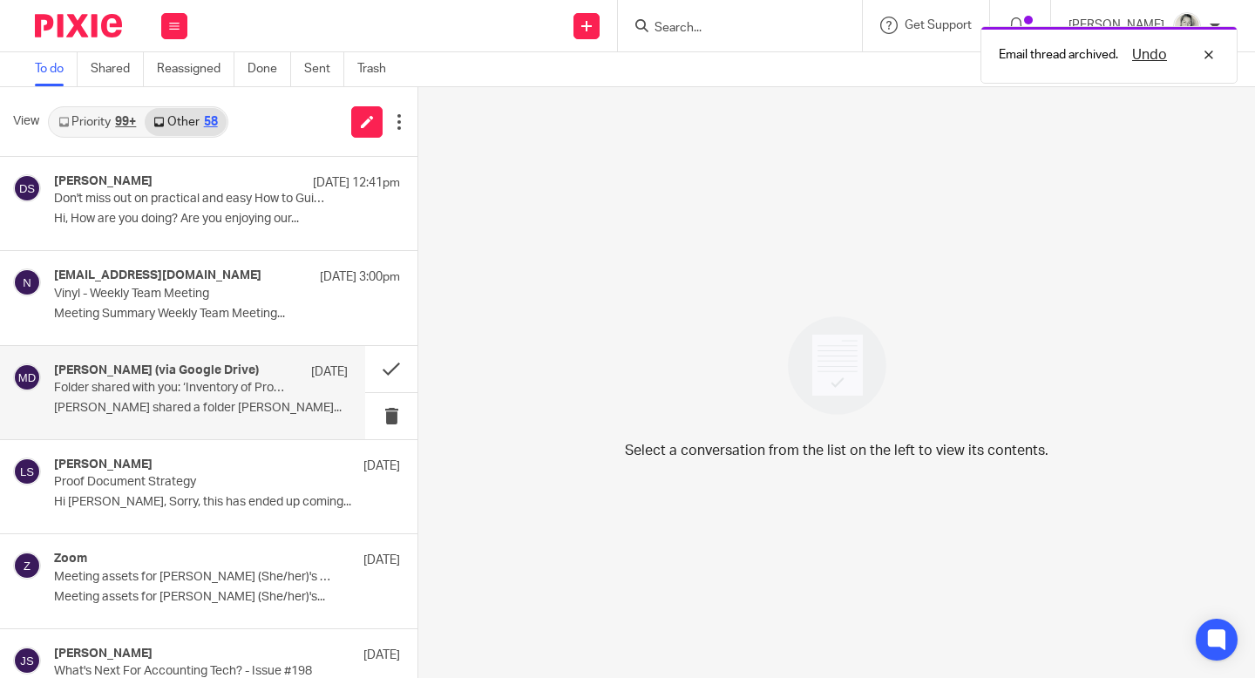
click at [248, 403] on p "[PERSON_NAME] shared a folder [PERSON_NAME]..." at bounding box center [201, 408] width 294 height 15
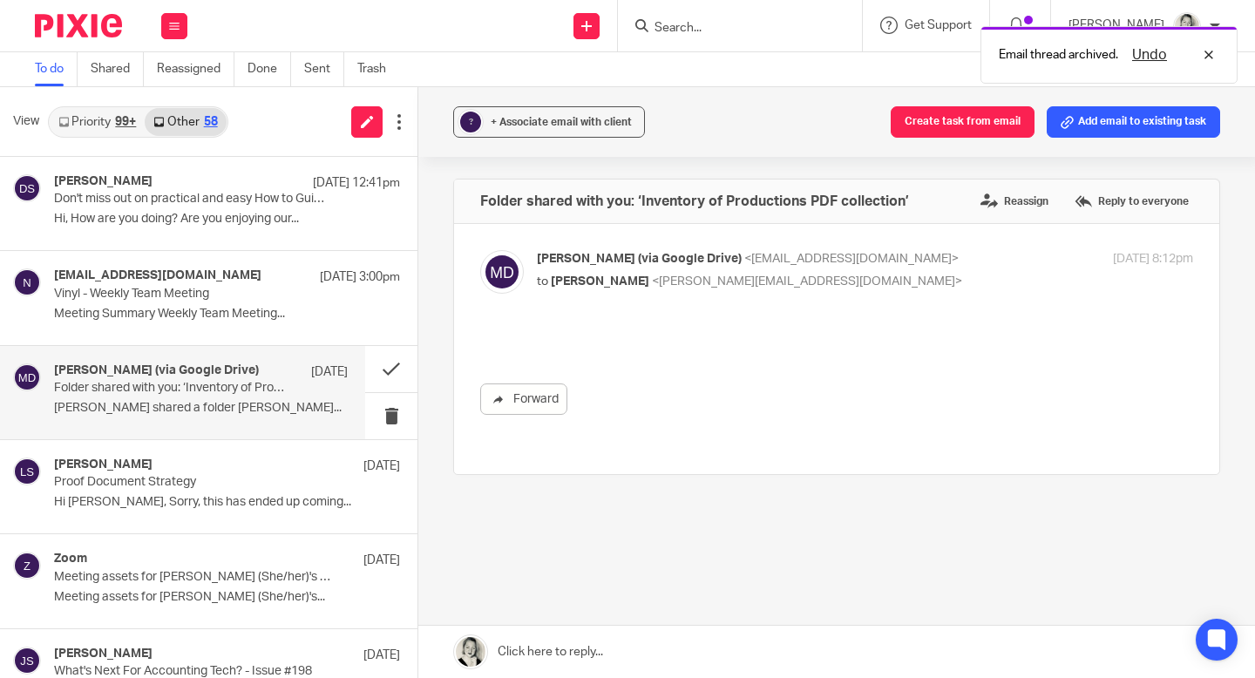
scroll to position [0, 0]
